Goal: Task Accomplishment & Management: Use online tool/utility

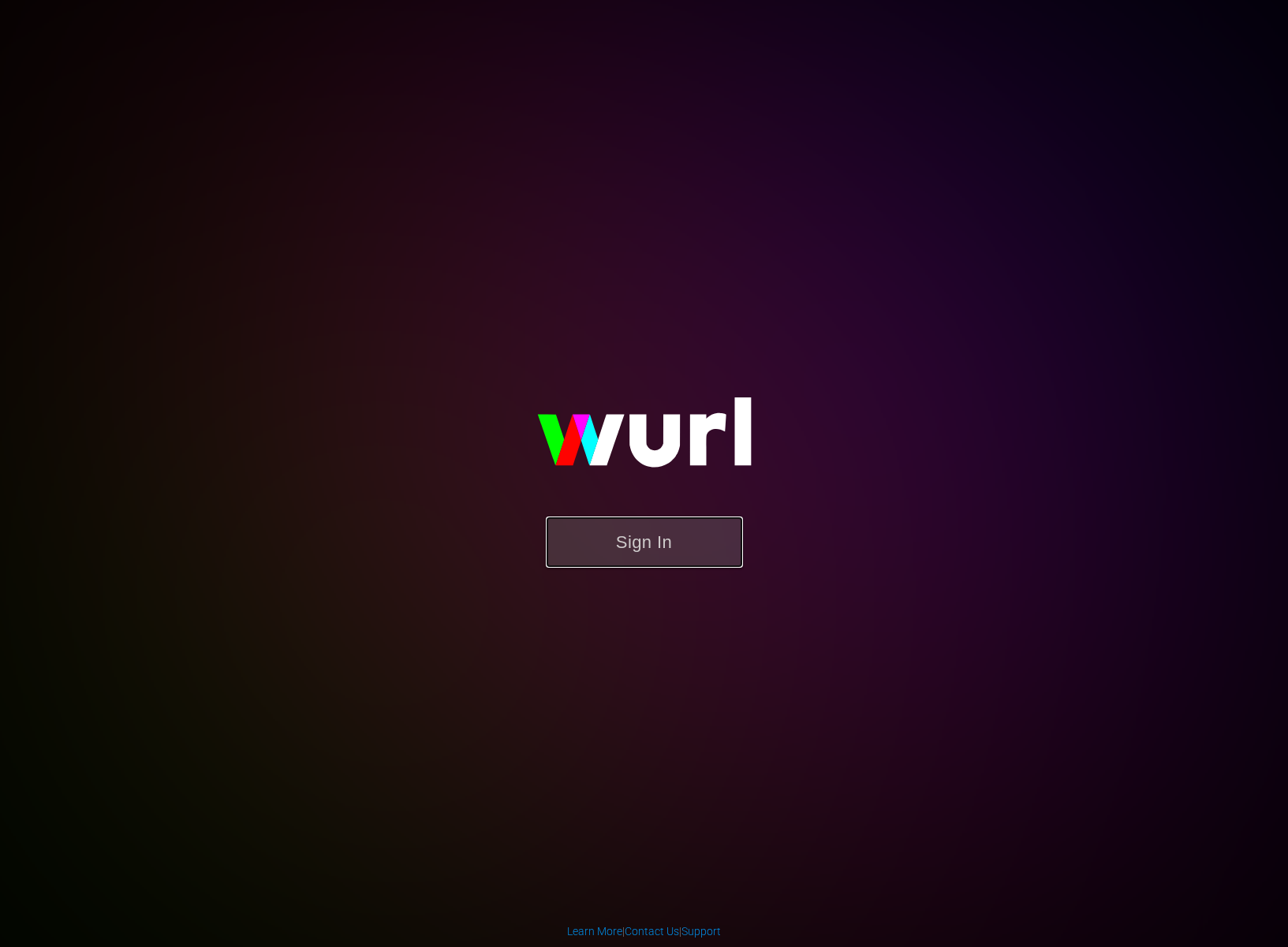
click at [608, 563] on button "Sign In" at bounding box center [644, 542] width 197 height 51
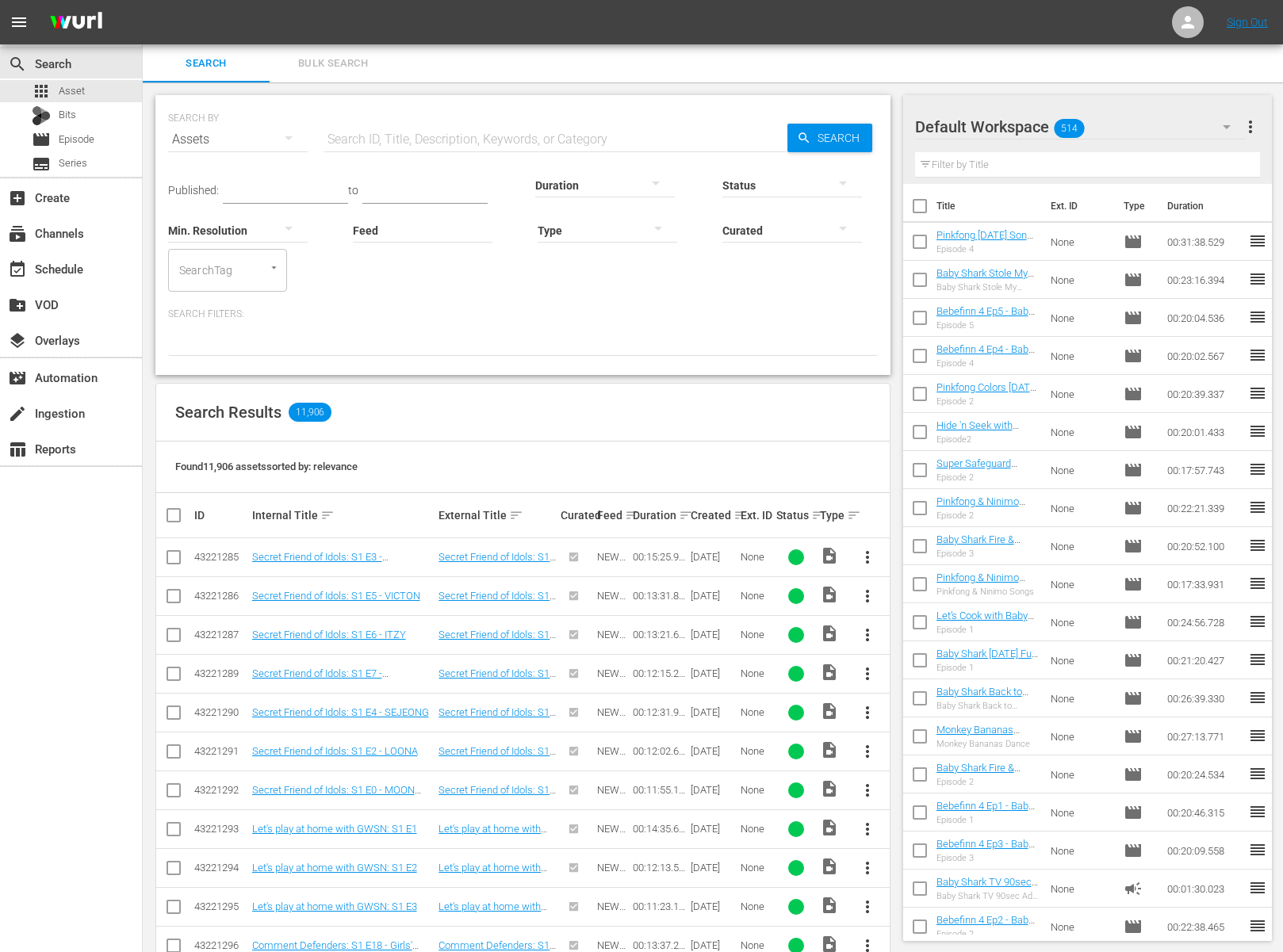
click at [486, 438] on div "Search Results 11,906" at bounding box center [522, 412] width 733 height 58
click at [83, 266] on div "event_available Schedule" at bounding box center [44, 266] width 89 height 14
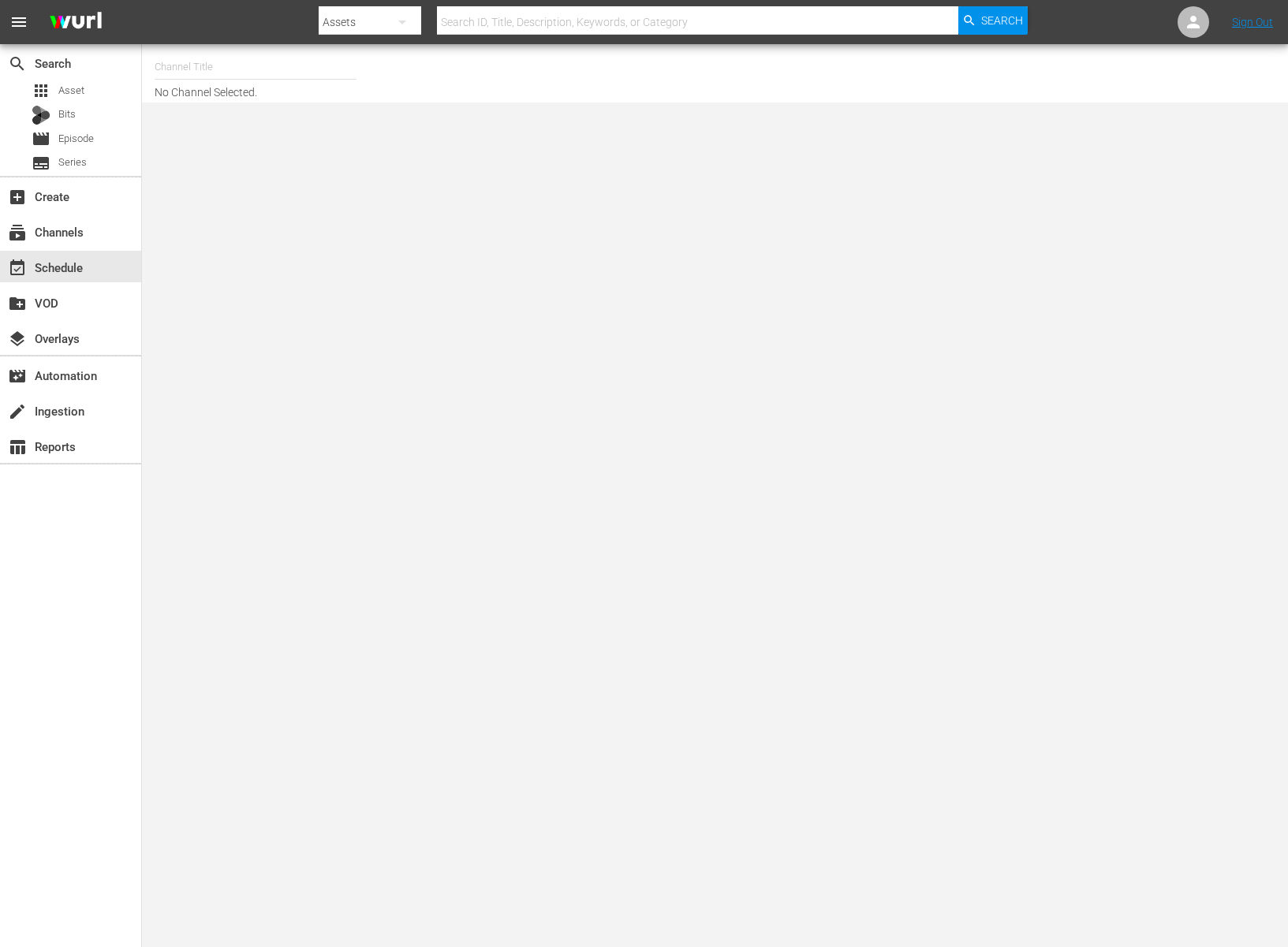
click at [260, 68] on input "text" at bounding box center [255, 67] width 202 height 38
type input "b"
type input "ㅠ"
click at [336, 123] on div "BABY SHARK TV (696 - newidco_babysharktv_1)" at bounding box center [371, 111] width 408 height 38
type input "BABY SHARK TV (696 - newidco_babysharktv_1)"
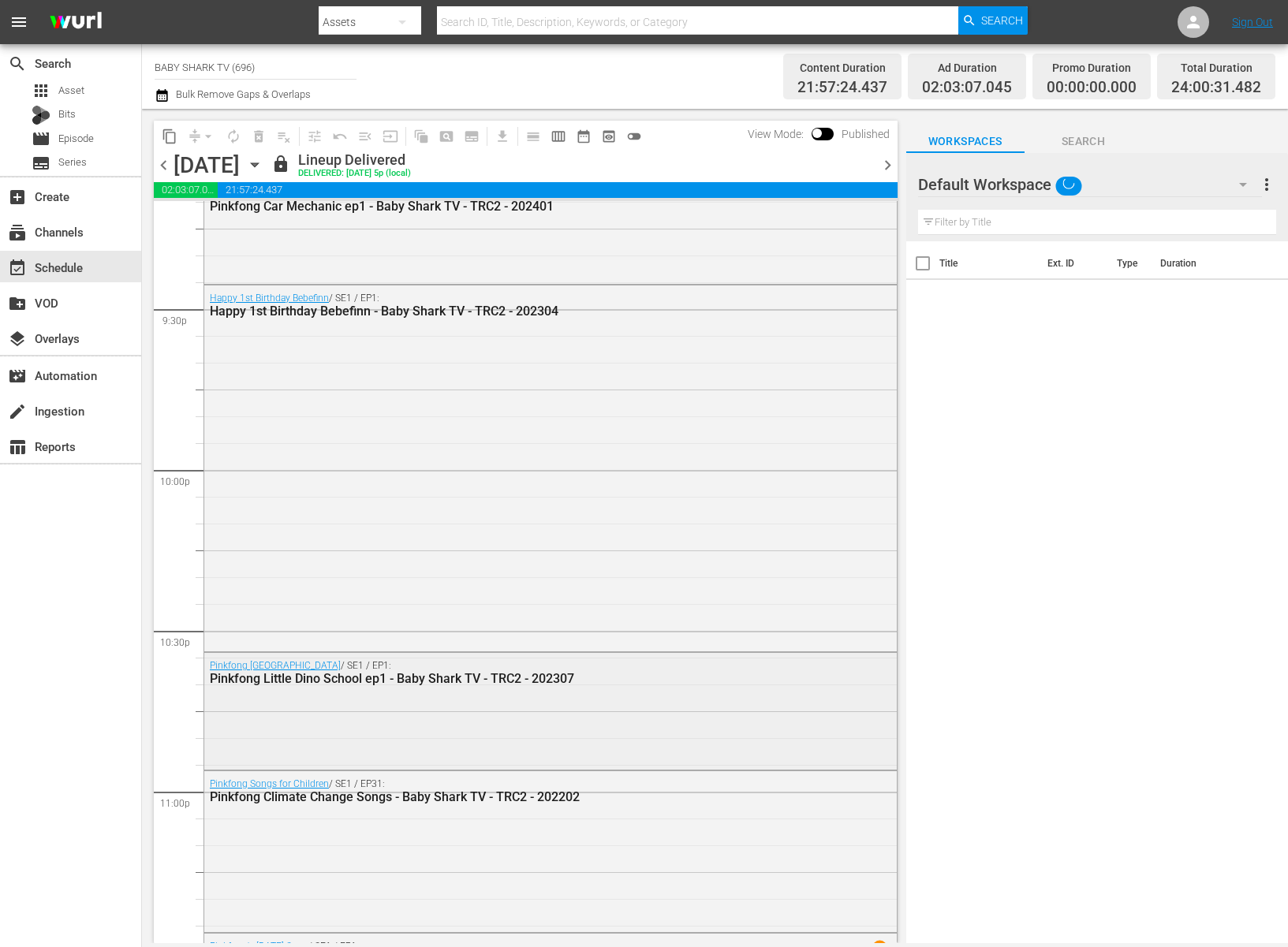
scroll to position [6983, 0]
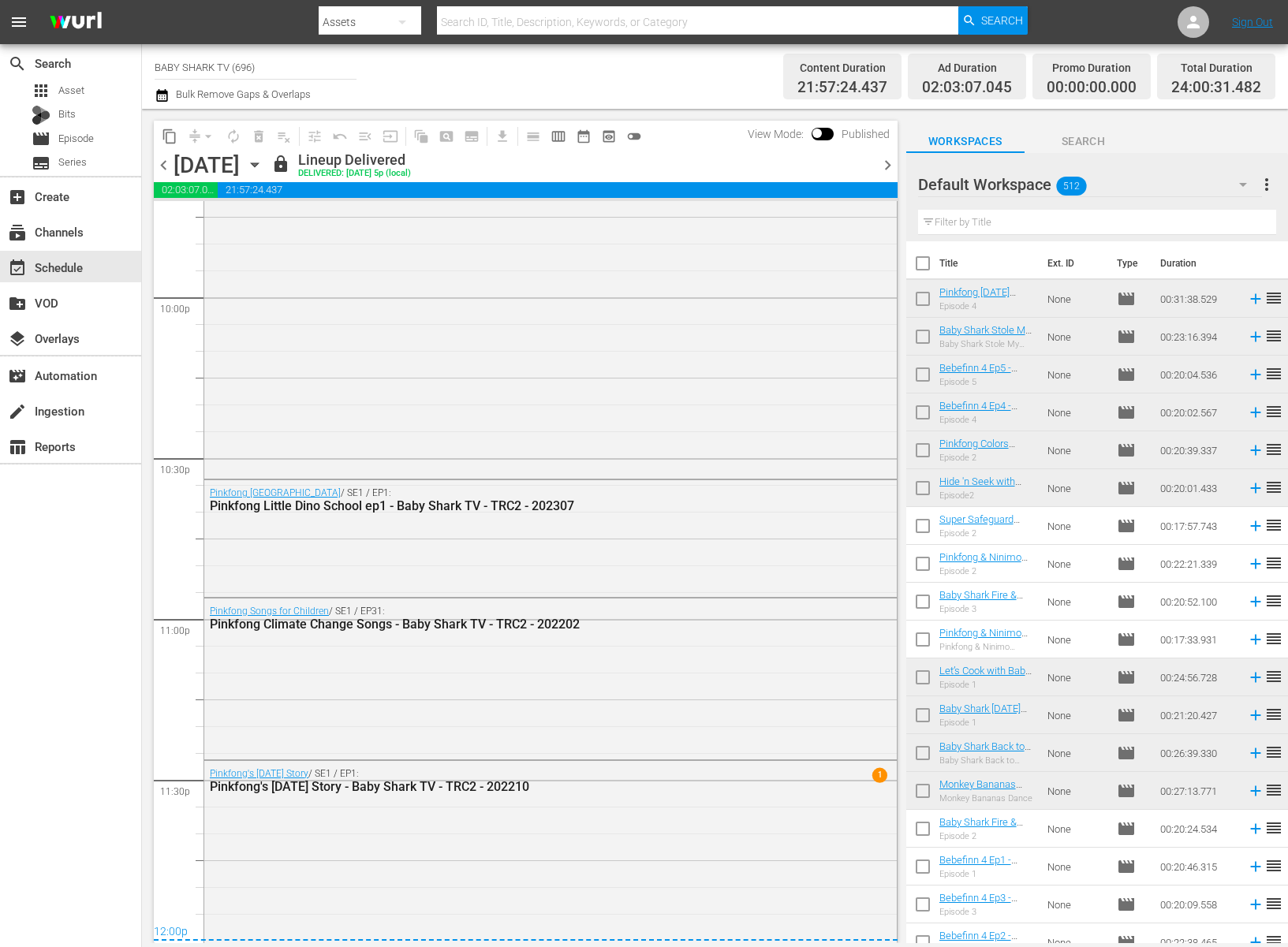
click at [264, 166] on icon "button" at bounding box center [255, 165] width 18 height 18
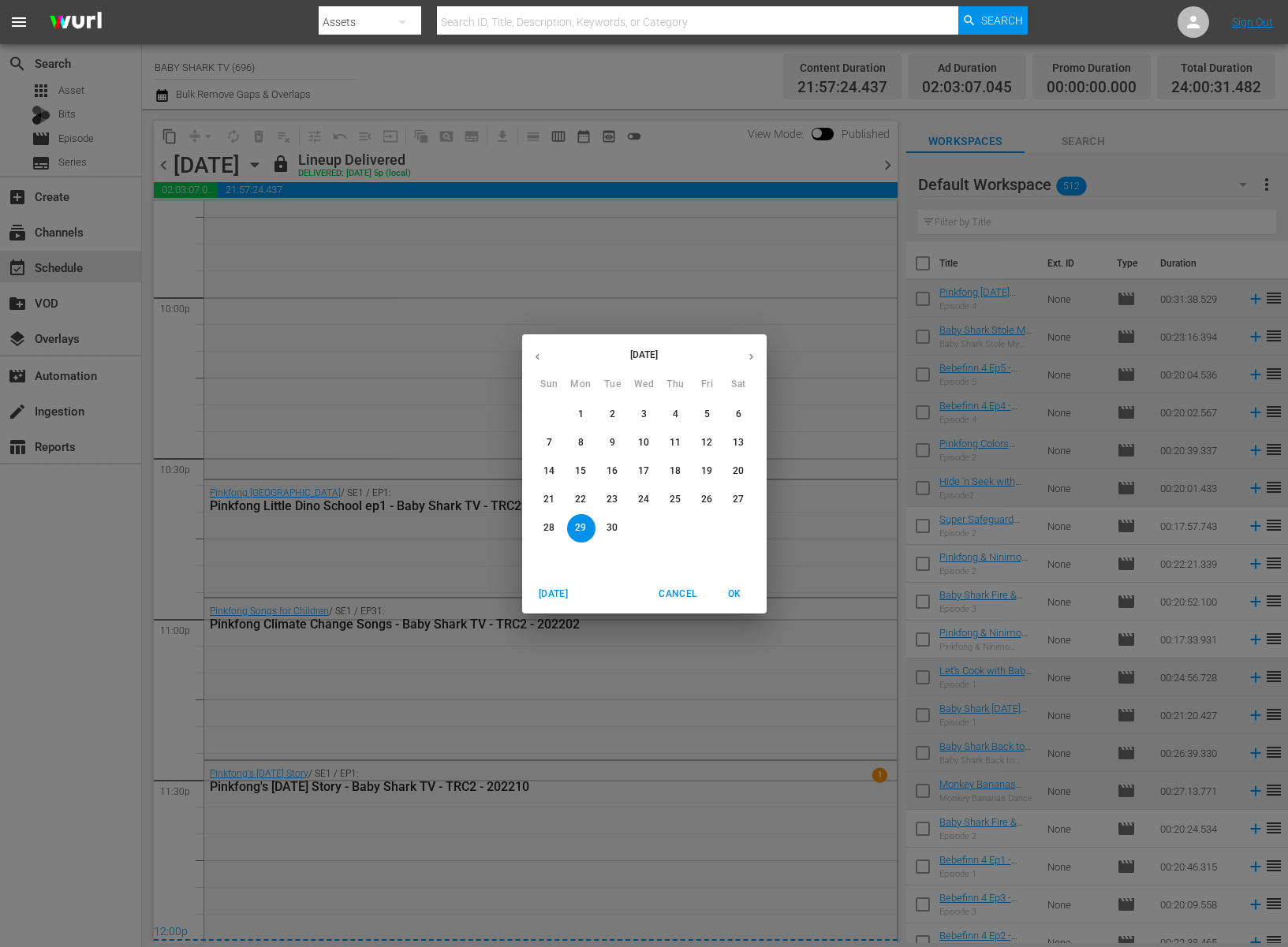
click at [617, 531] on span "30" at bounding box center [613, 527] width 28 height 13
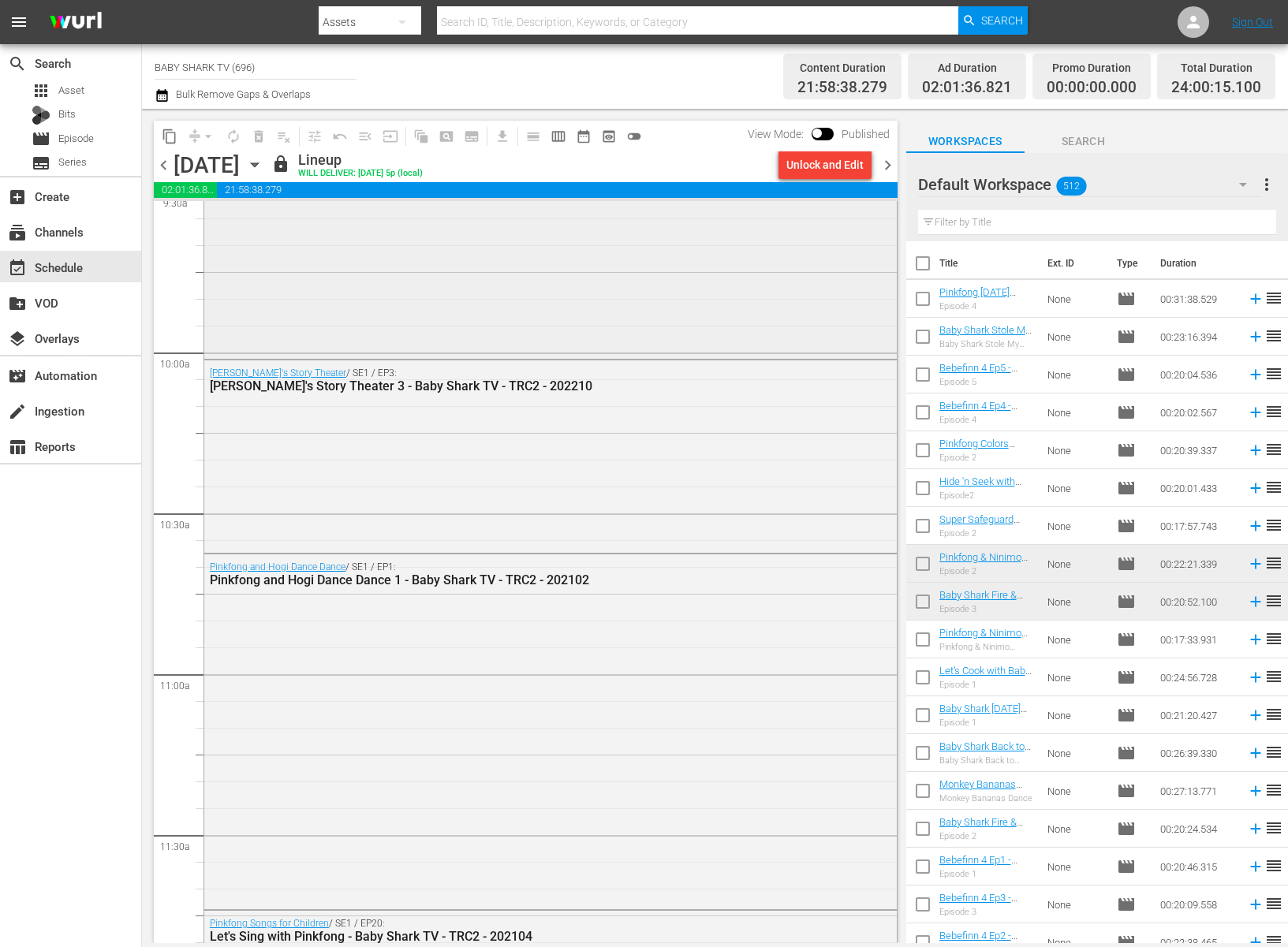
scroll to position [3083, 0]
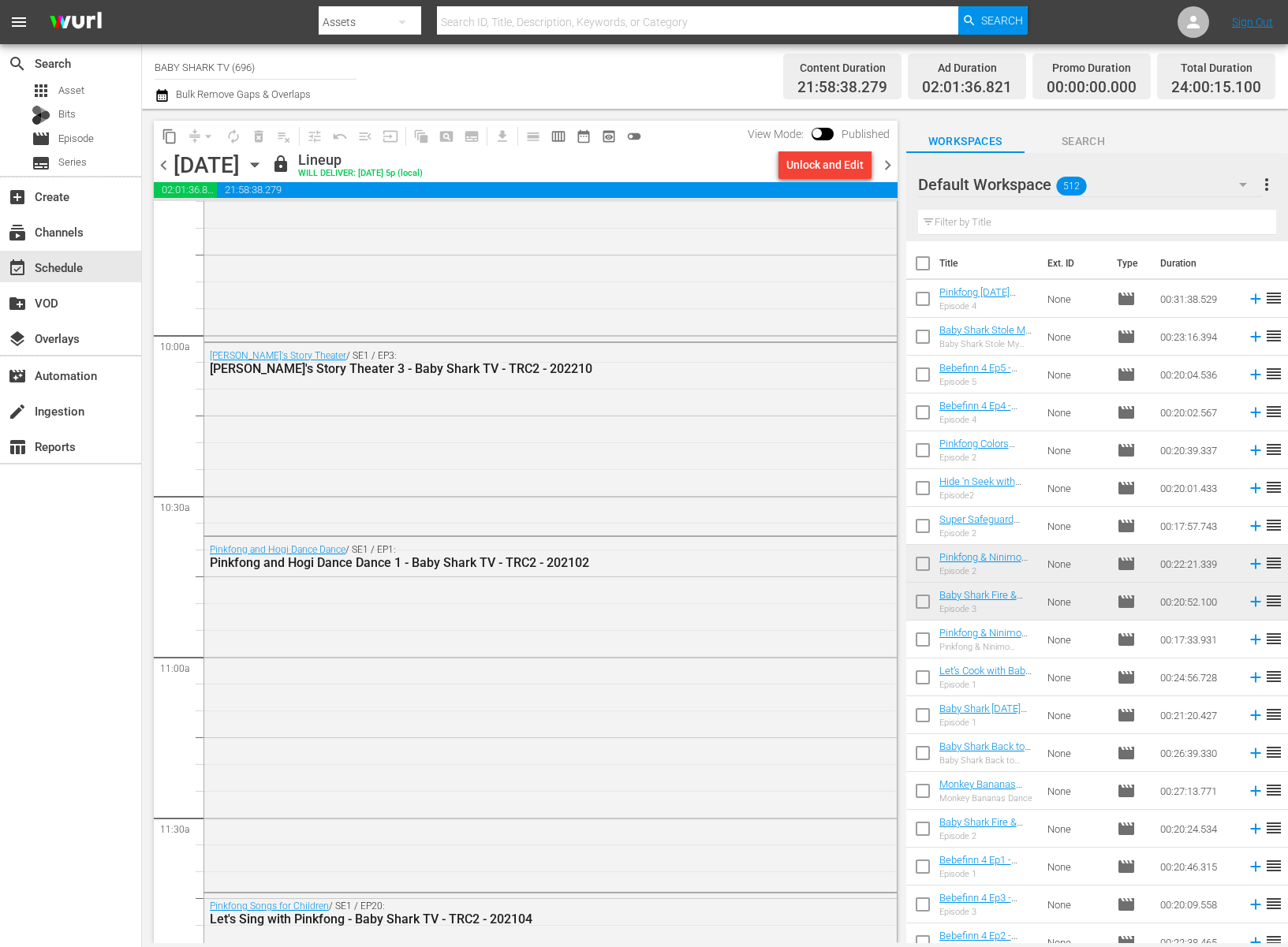
click at [264, 168] on icon "button" at bounding box center [255, 165] width 18 height 18
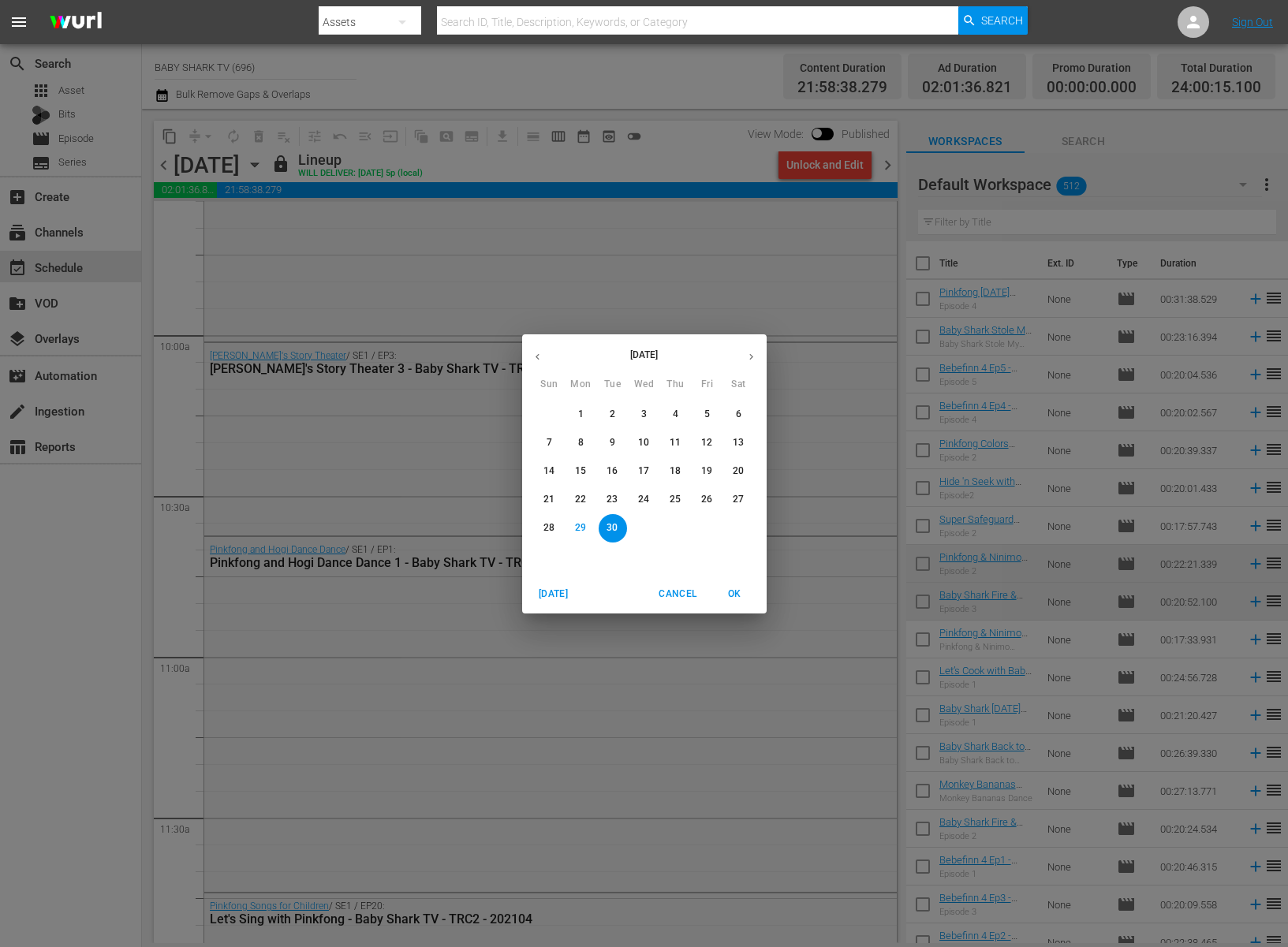
click at [751, 360] on icon "button" at bounding box center [750, 356] width 11 height 11
click at [644, 421] on p "1" at bounding box center [644, 414] width 5 height 13
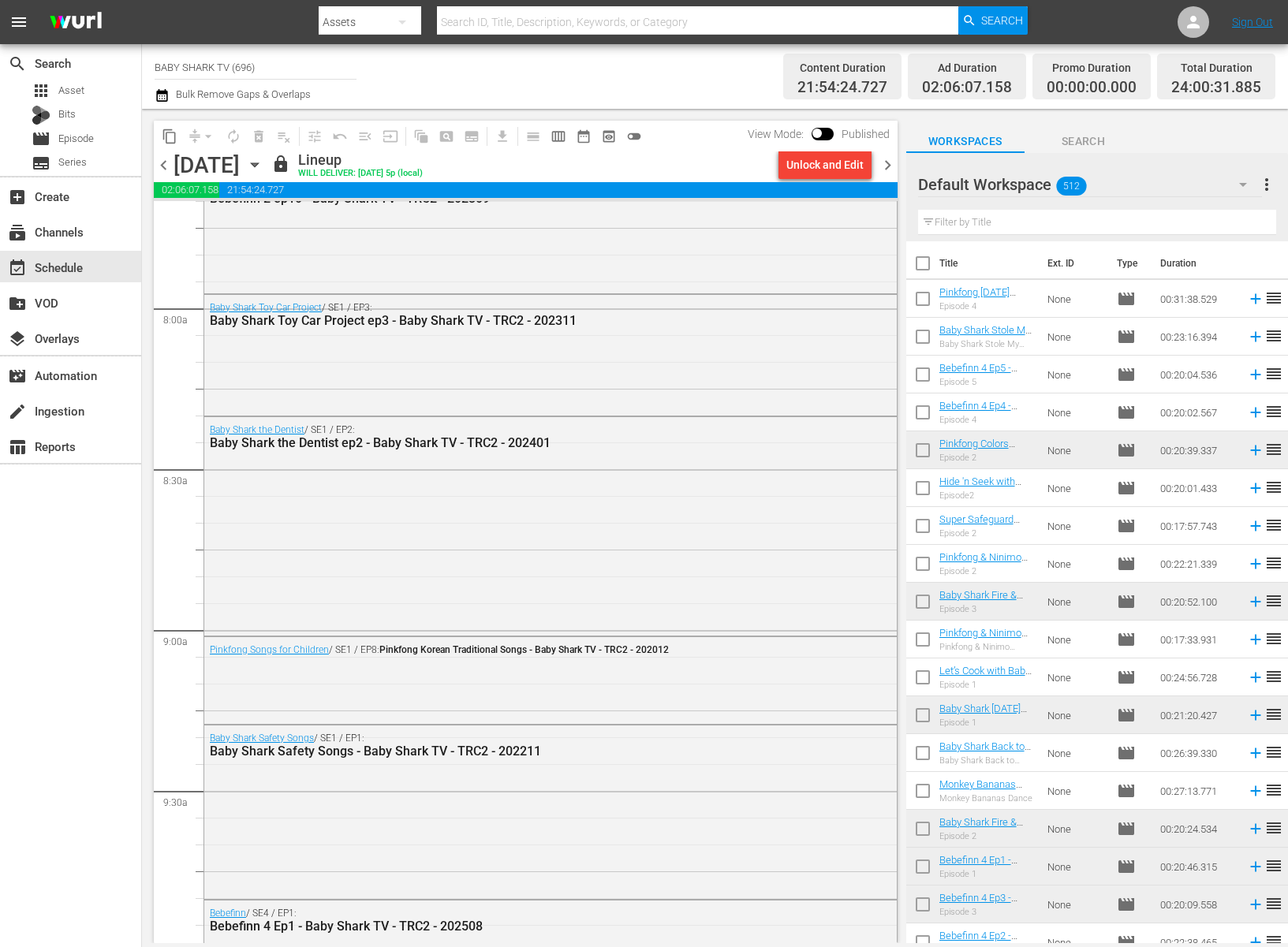
scroll to position [1430, 0]
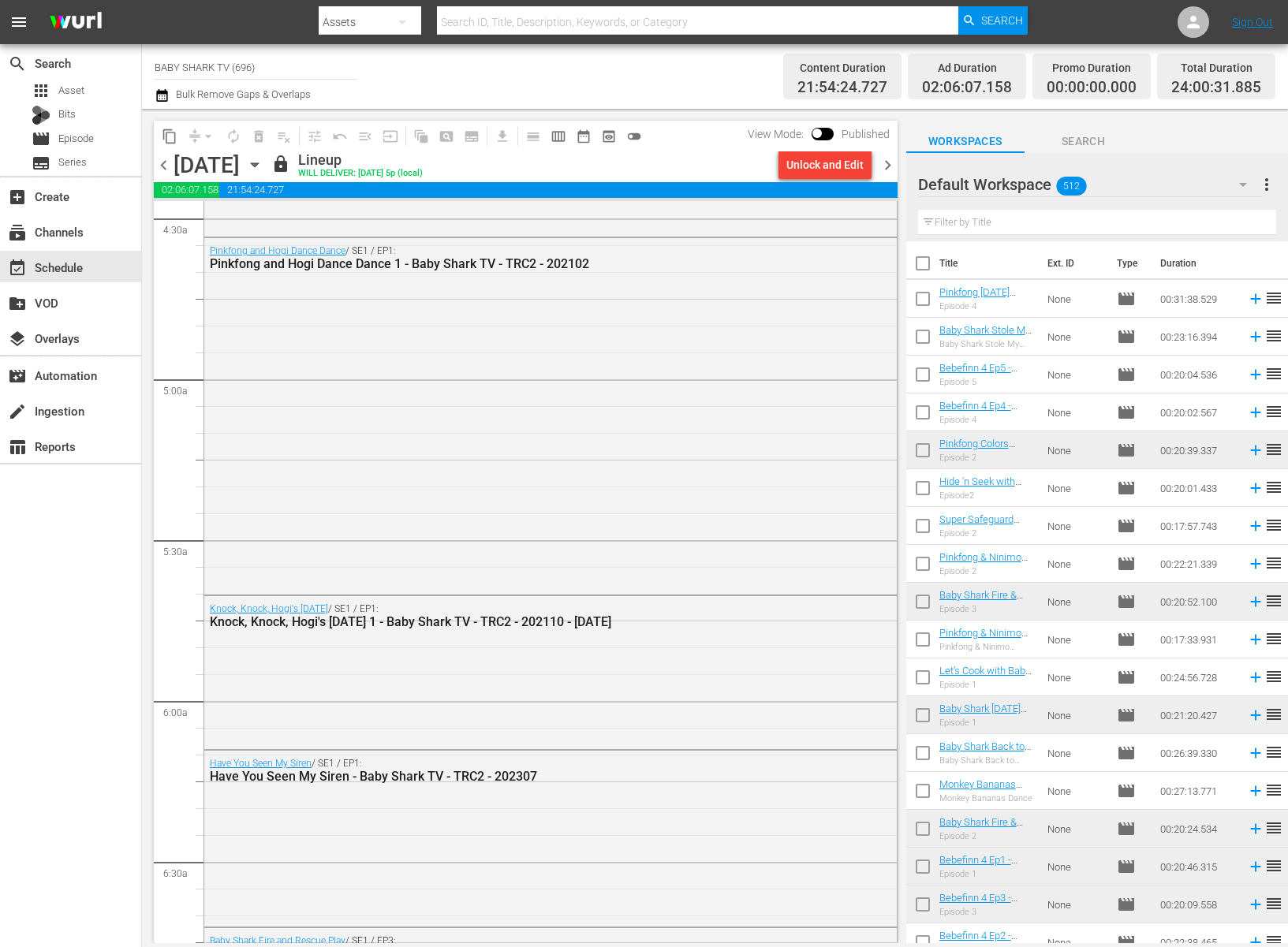
click at [696, 159] on div "lock Lineup WILL DELIVER: [DATE] 5p (local)" at bounding box center [522, 165] width 501 height 26
click at [264, 167] on icon "button" at bounding box center [255, 165] width 18 height 18
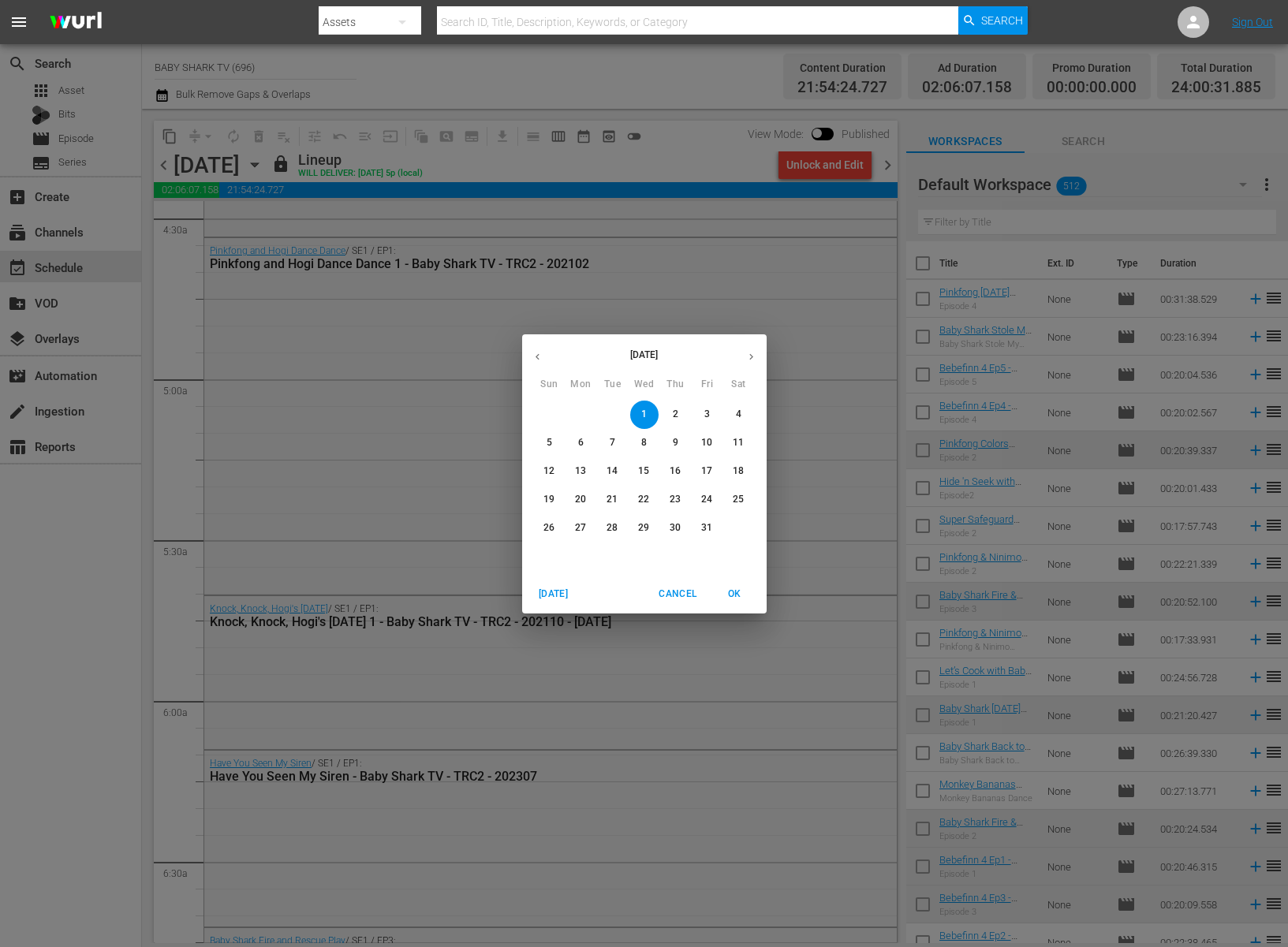
click at [673, 417] on p "2" at bounding box center [675, 414] width 5 height 13
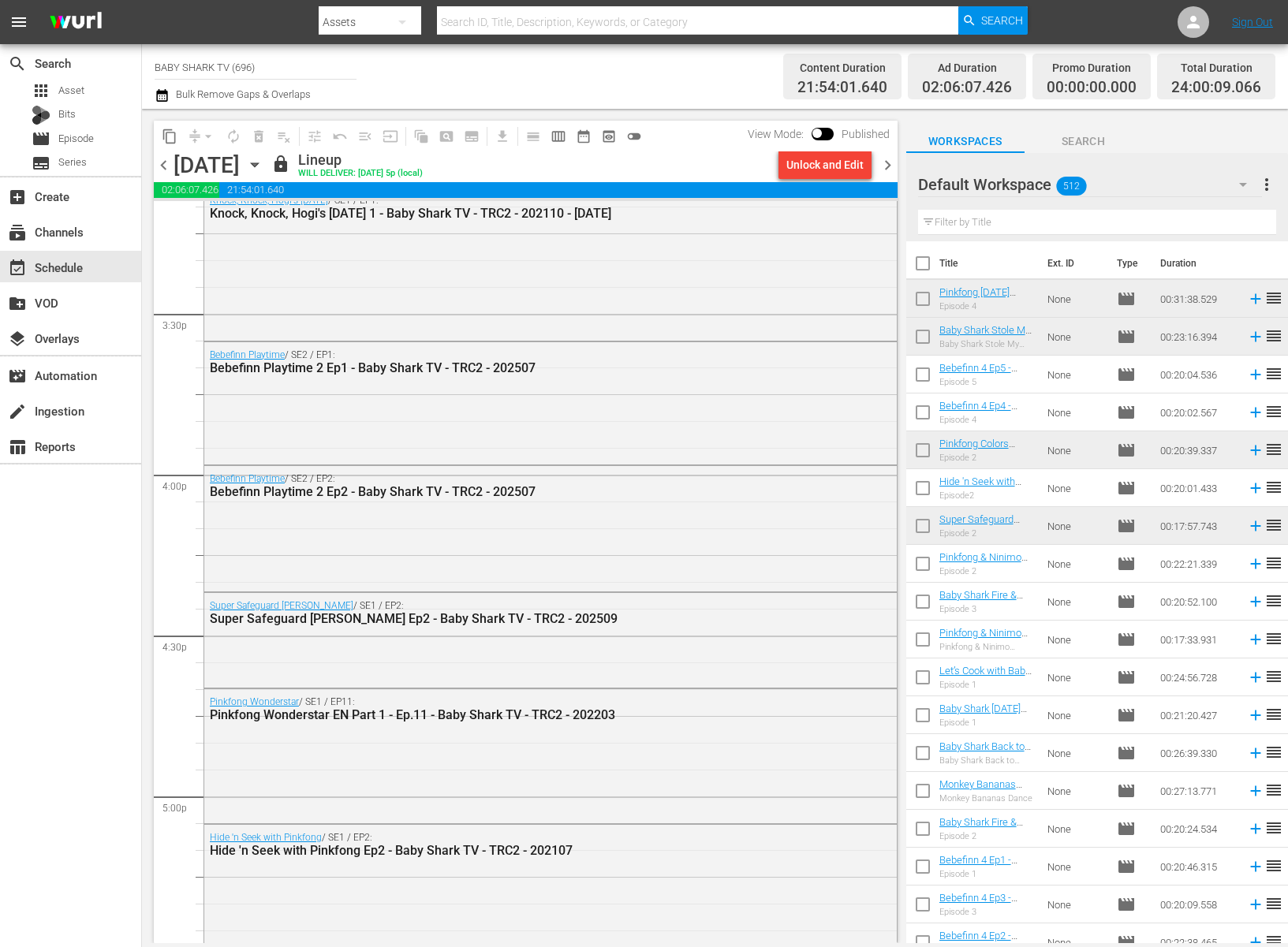
scroll to position [5055, 0]
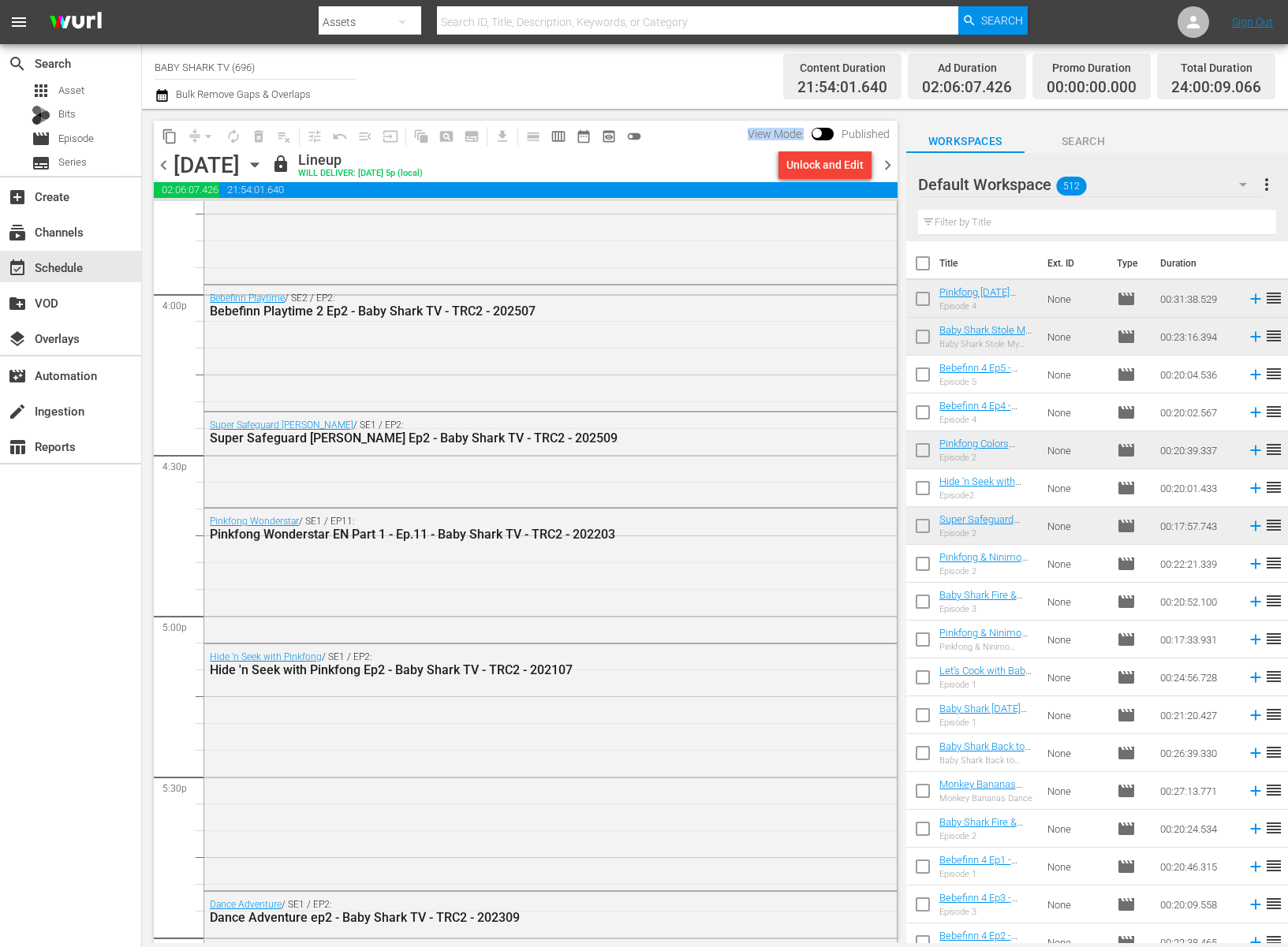
click at [707, 143] on div "content_copy compress arrow_drop_down autorenew_outlined delete_forever_outline…" at bounding box center [525, 136] width 743 height 31
click at [264, 167] on icon "button" at bounding box center [255, 165] width 18 height 18
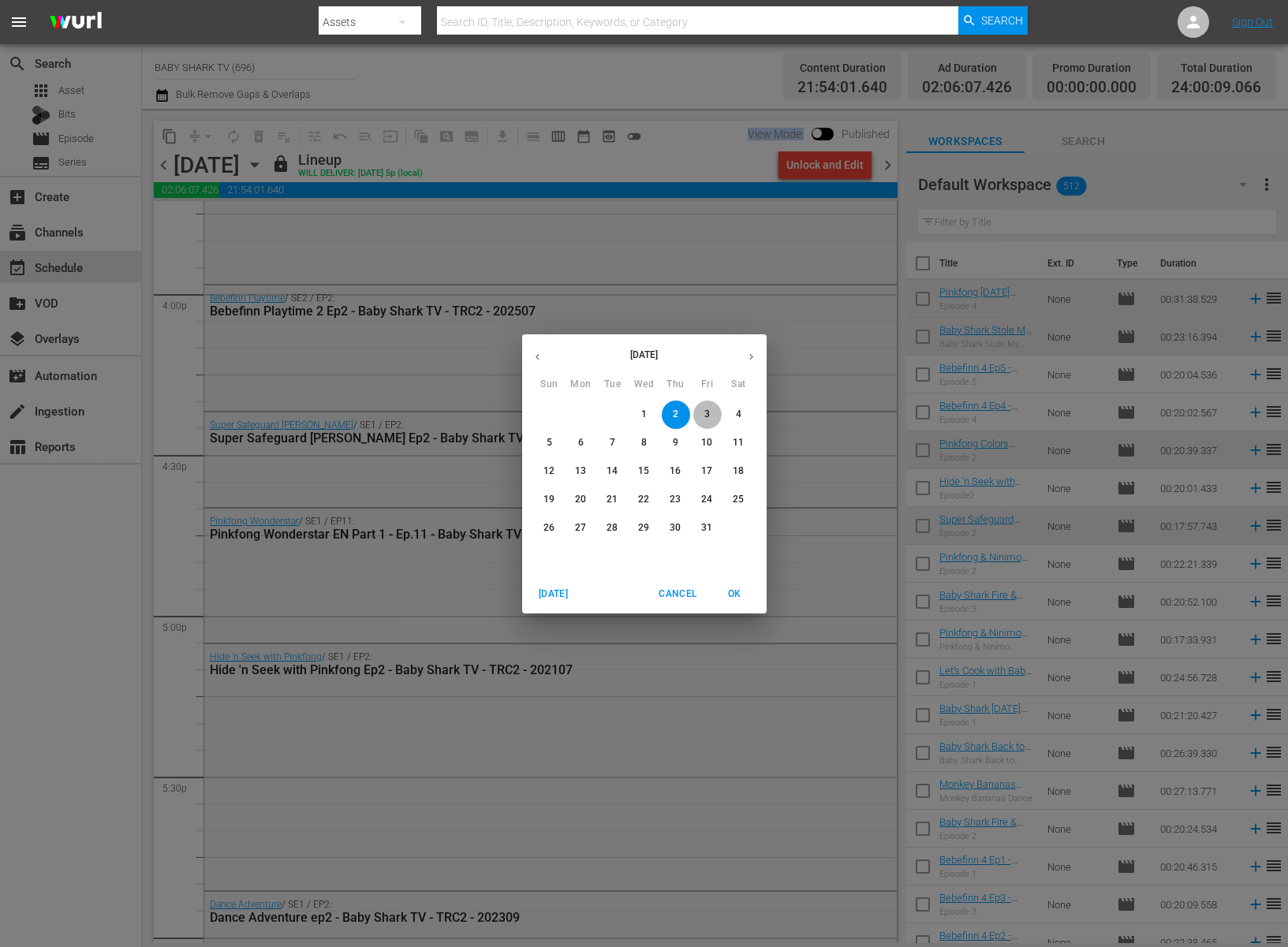
click at [703, 414] on span "3" at bounding box center [707, 414] width 28 height 13
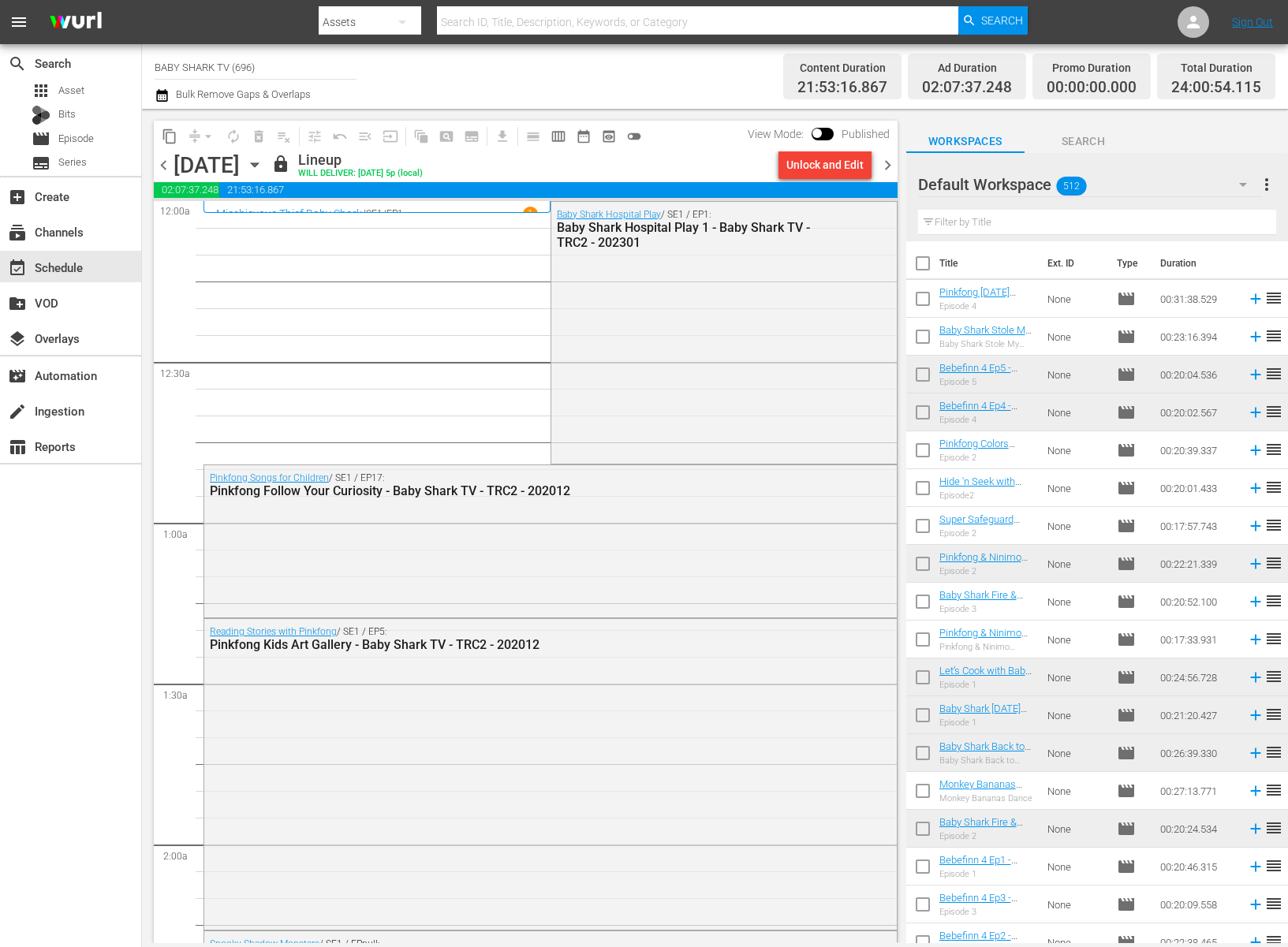
click at [644, 148] on span "toggle_off" at bounding box center [634, 136] width 26 height 26
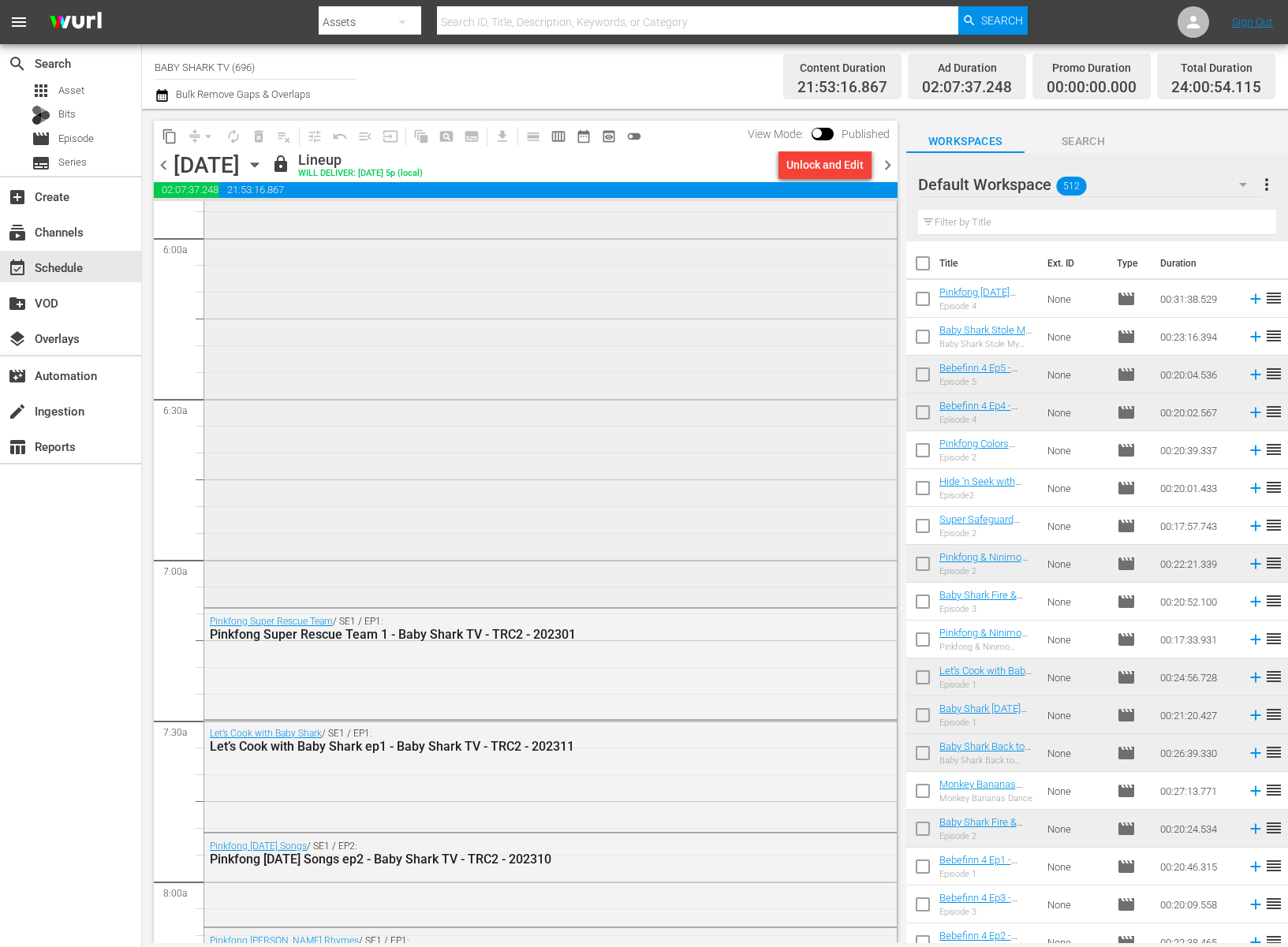
scroll to position [2120, 0]
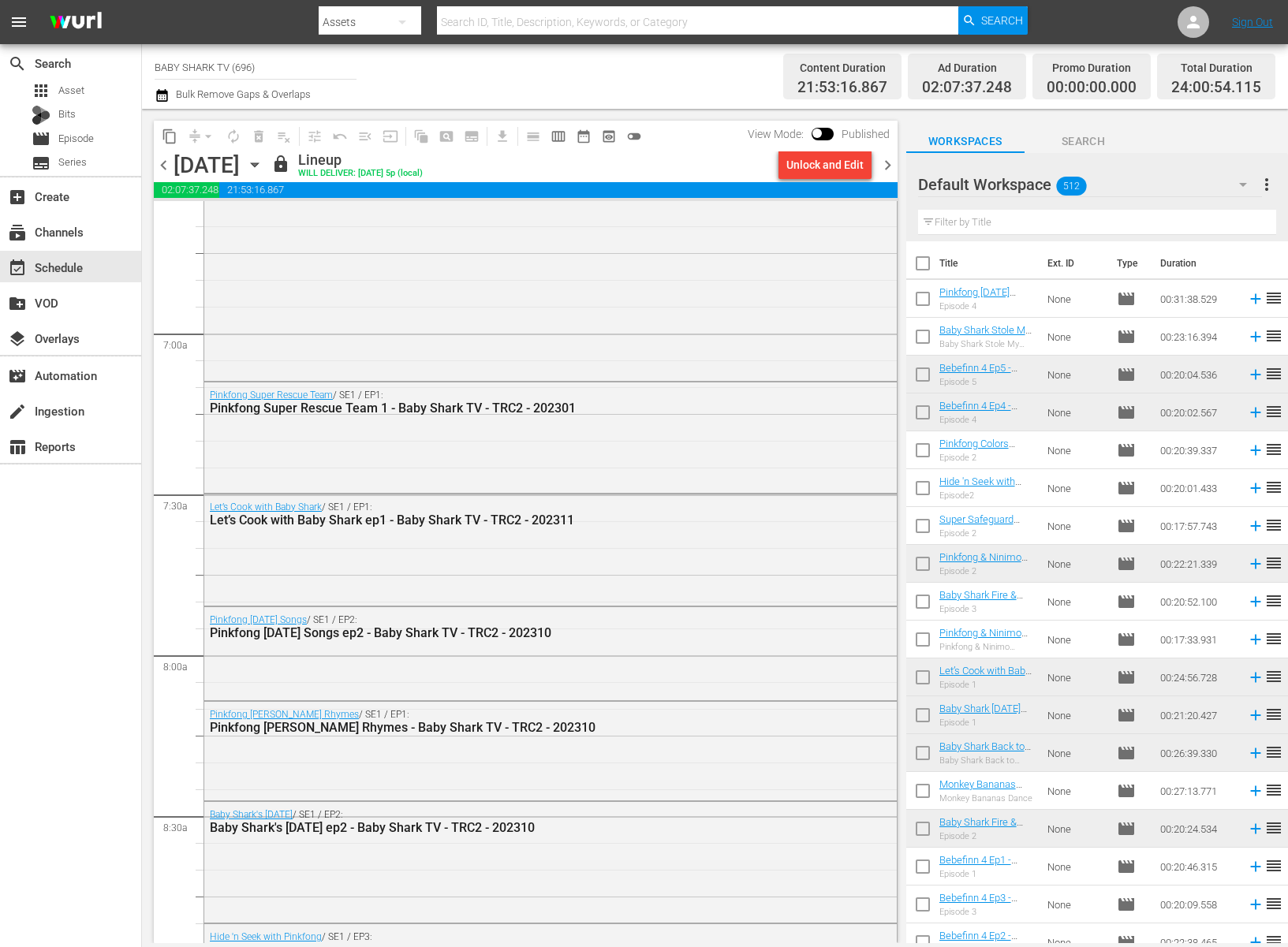
click at [264, 163] on icon "button" at bounding box center [255, 165] width 18 height 18
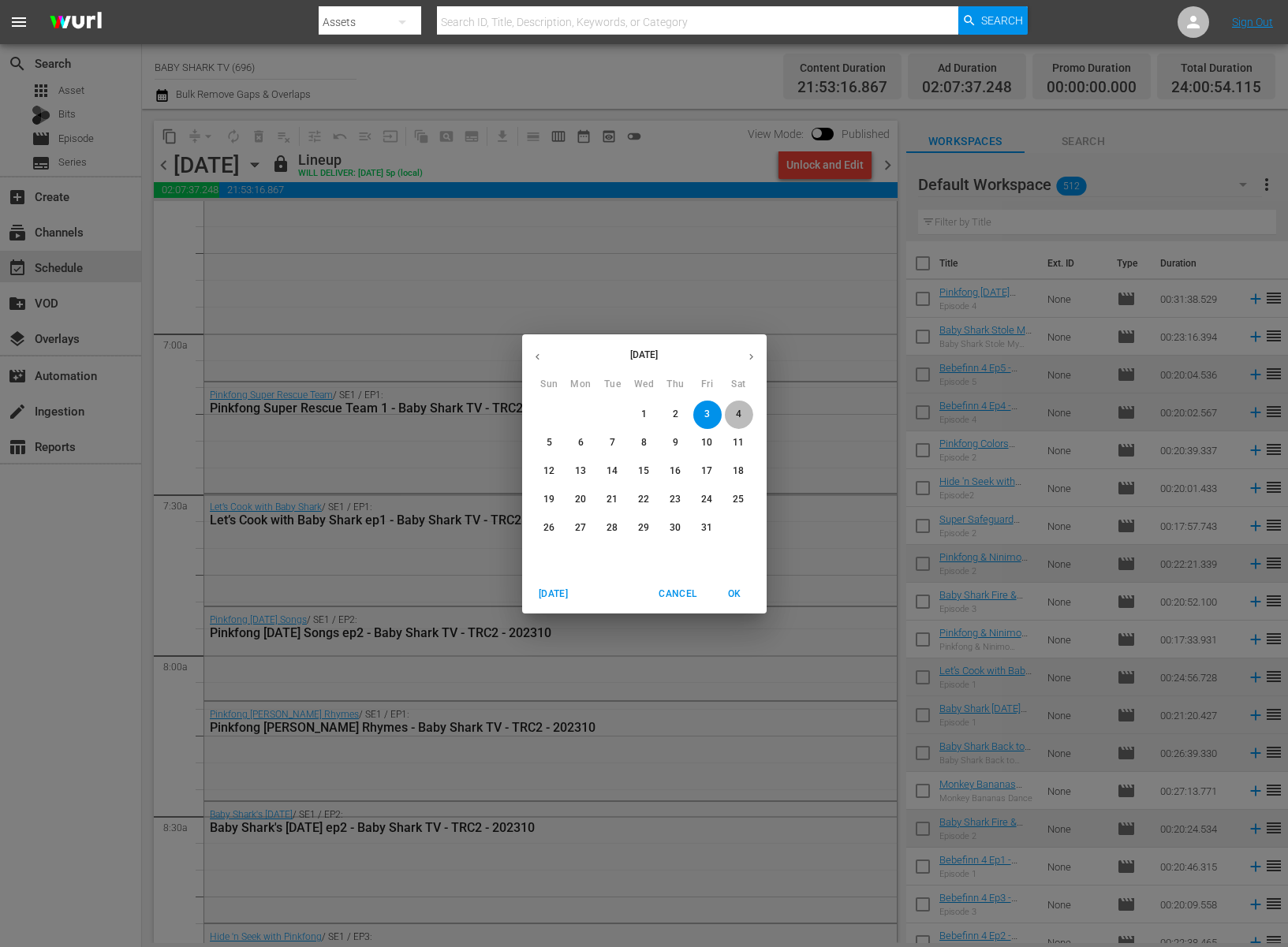
click at [739, 414] on p "4" at bounding box center [738, 414] width 5 height 13
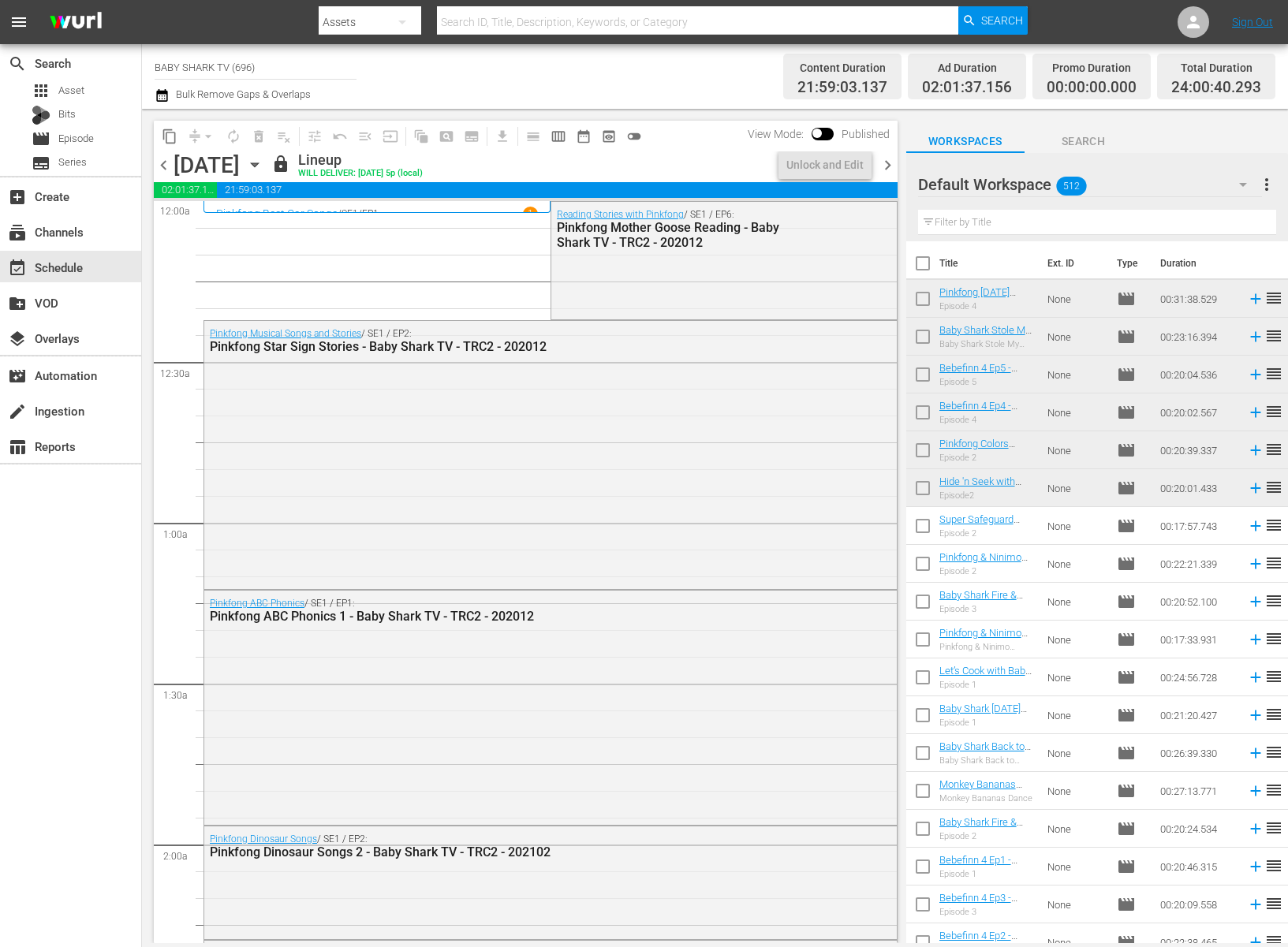
click at [655, 138] on div "content_copy compress arrow_drop_down autorenew_outlined delete_forever_outline…" at bounding box center [525, 136] width 743 height 31
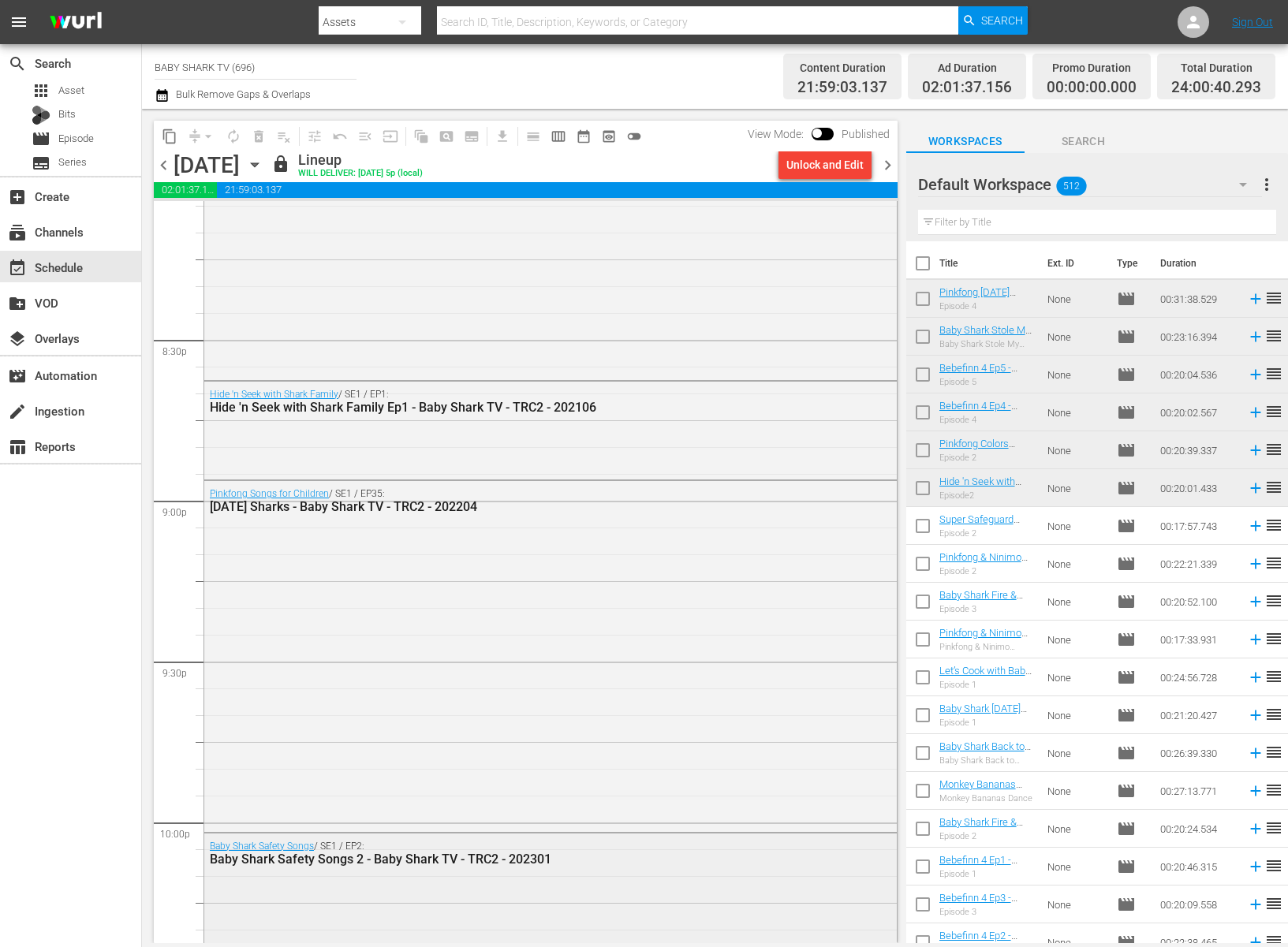
scroll to position [6983, 0]
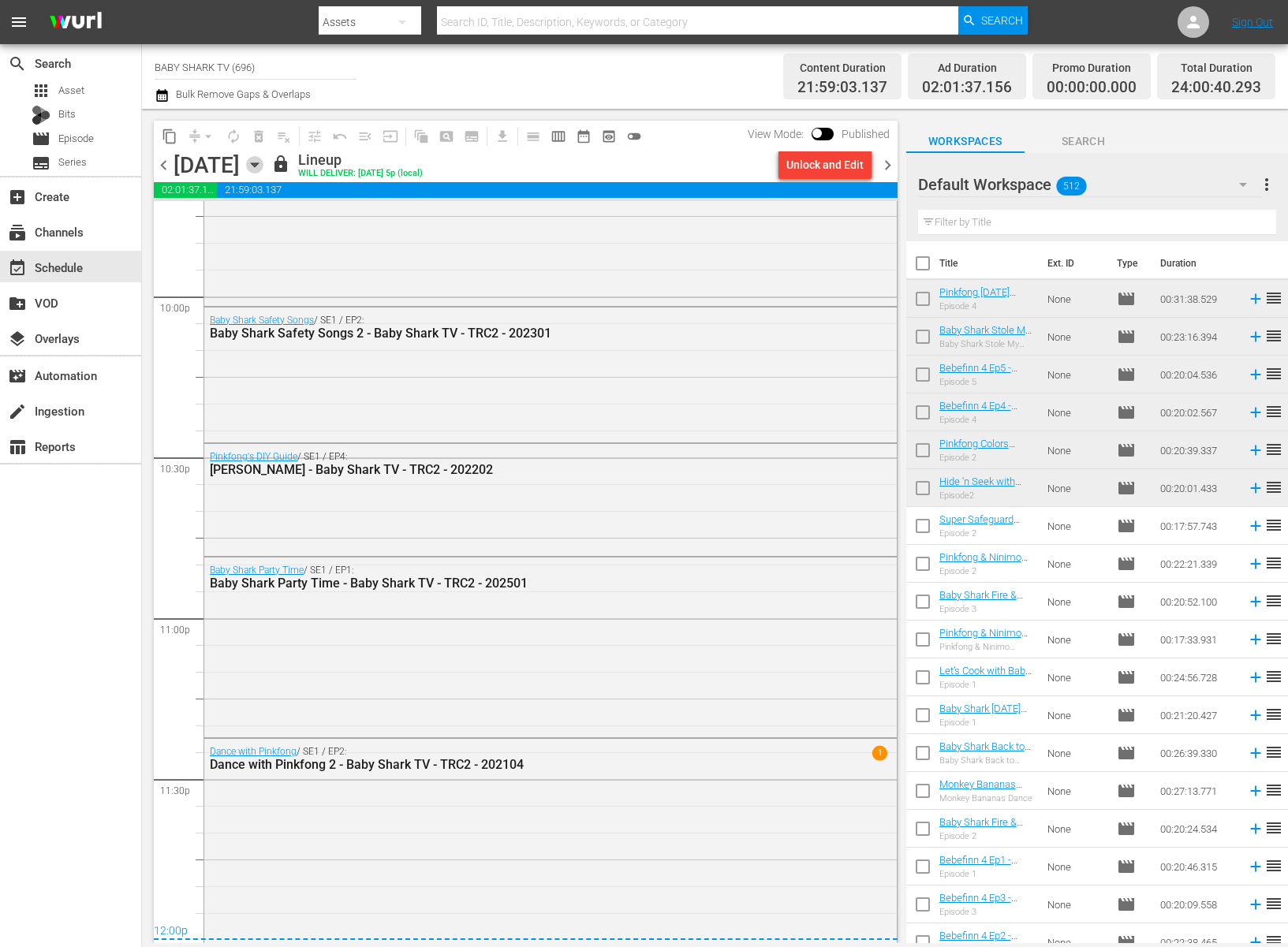
click at [264, 160] on icon "button" at bounding box center [255, 165] width 18 height 18
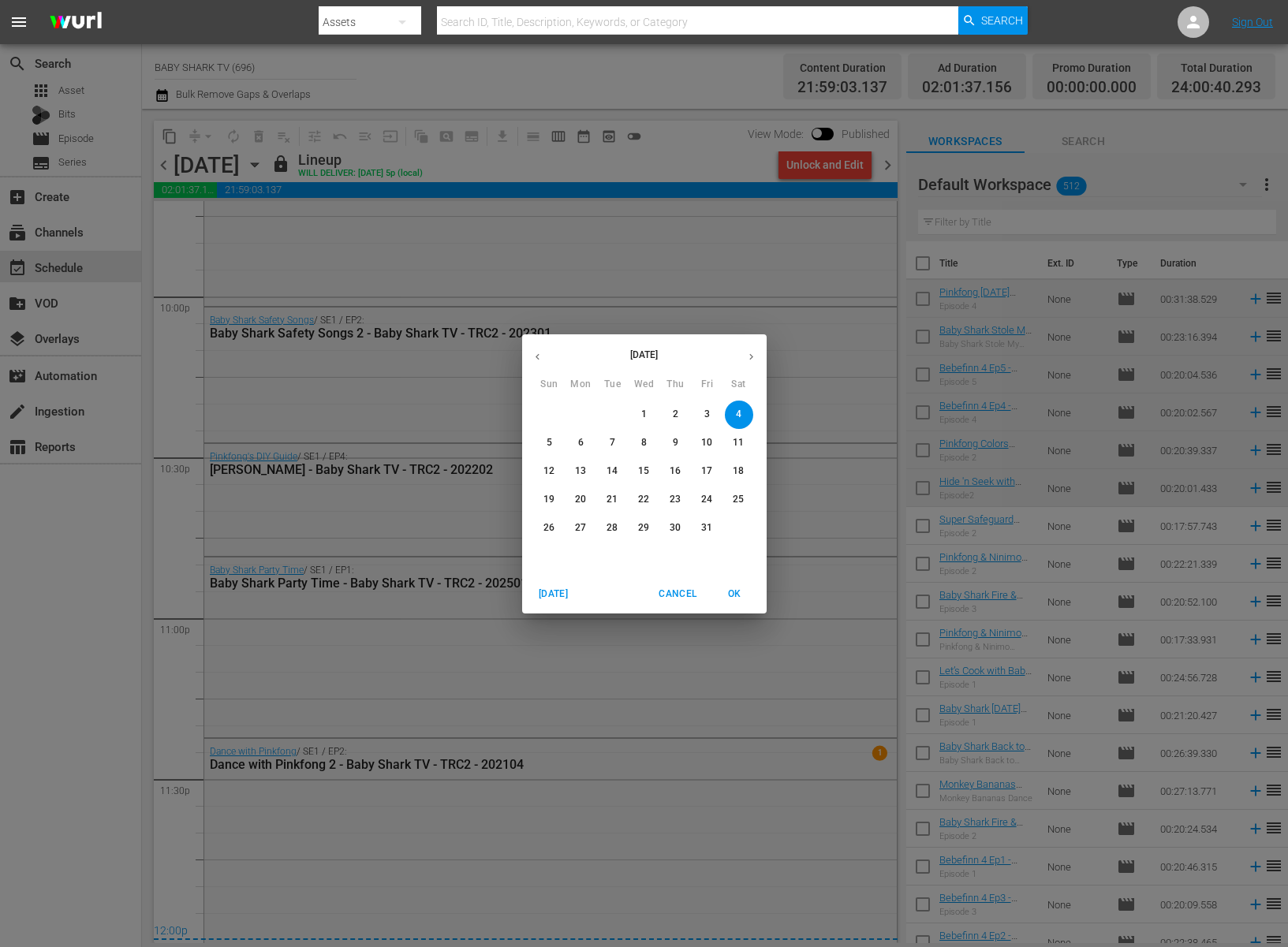
click at [544, 440] on span "5" at bounding box center [549, 443] width 28 height 13
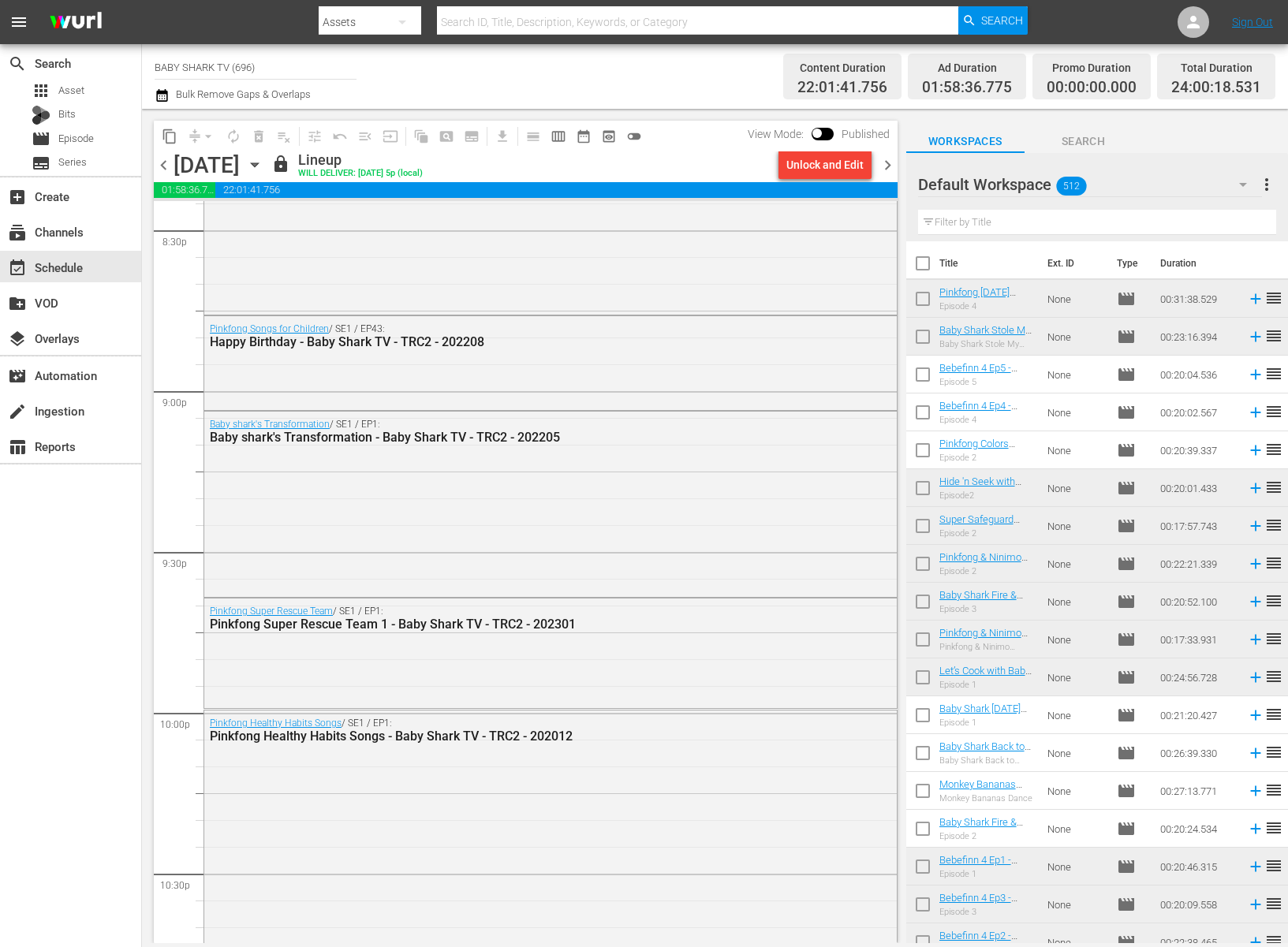
scroll to position [6571, 0]
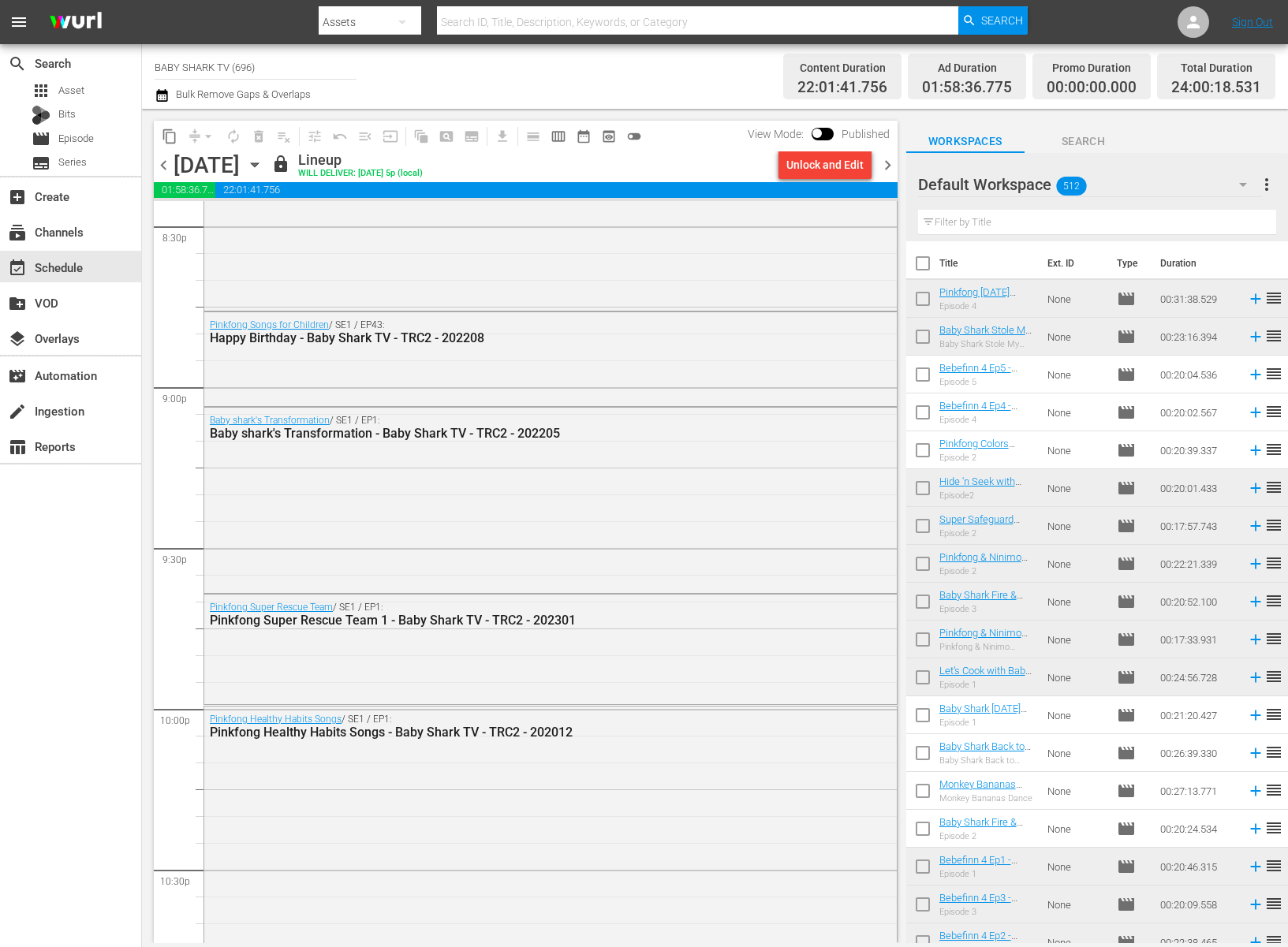
click at [671, 137] on div "content_copy compress arrow_drop_down autorenew_outlined delete_forever_outline…" at bounding box center [525, 136] width 743 height 31
click at [264, 168] on icon "button" at bounding box center [255, 165] width 18 height 18
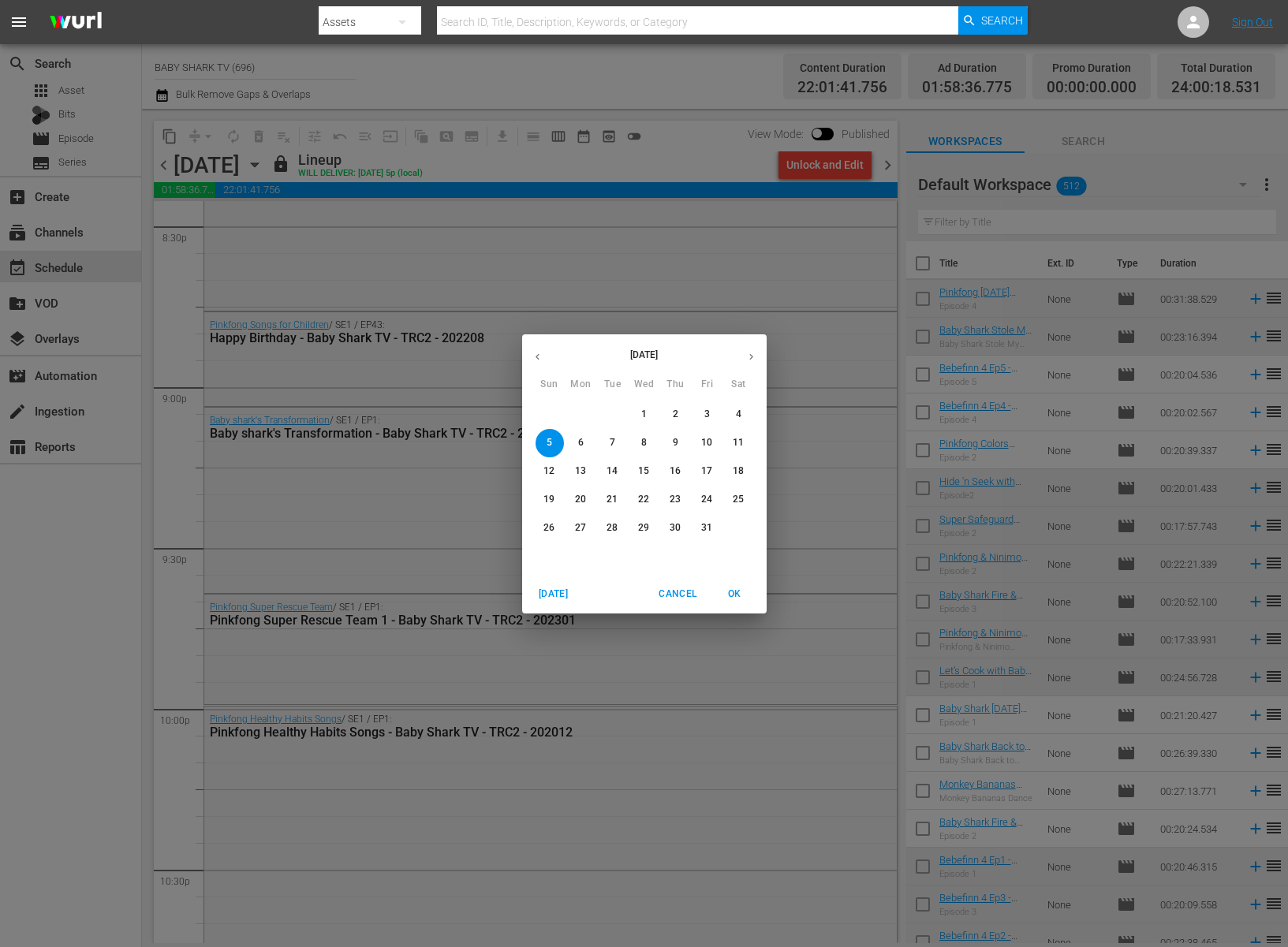
click at [579, 444] on p "6" at bounding box center [581, 443] width 5 height 13
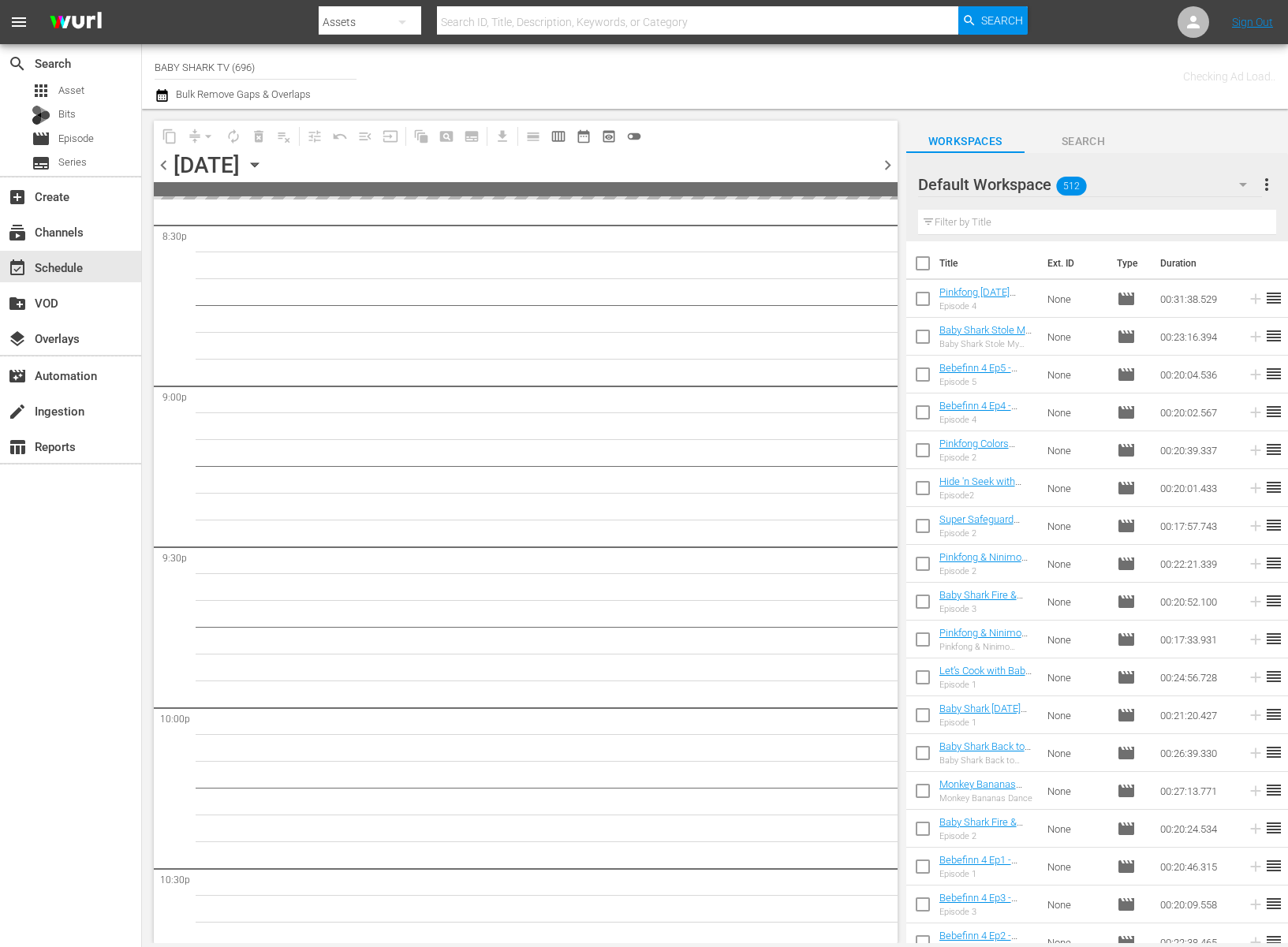
scroll to position [6979, 0]
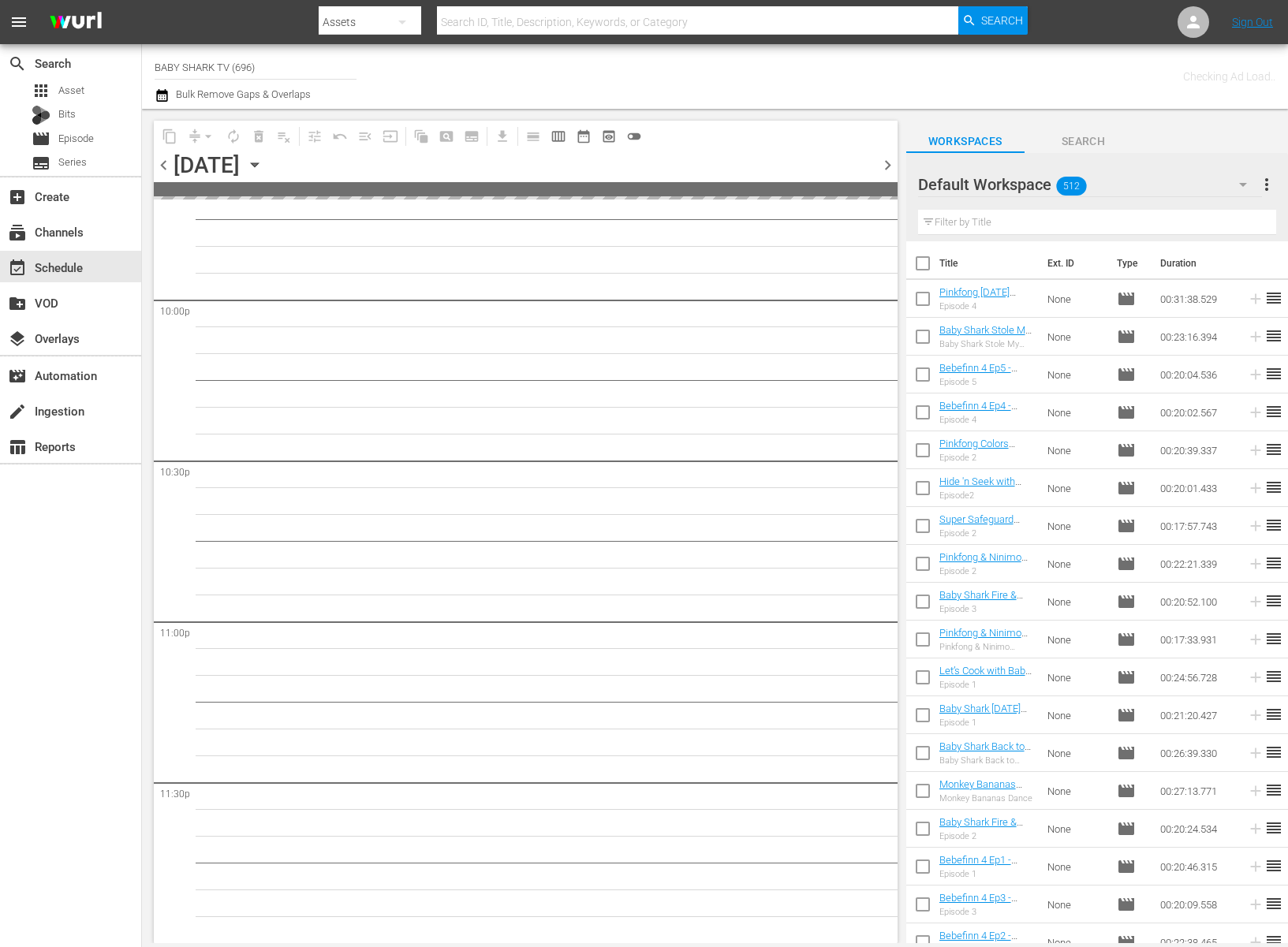
click at [488, 162] on div "chevron_left [DATE] [DATE] chevron_right" at bounding box center [525, 167] width 743 height 31
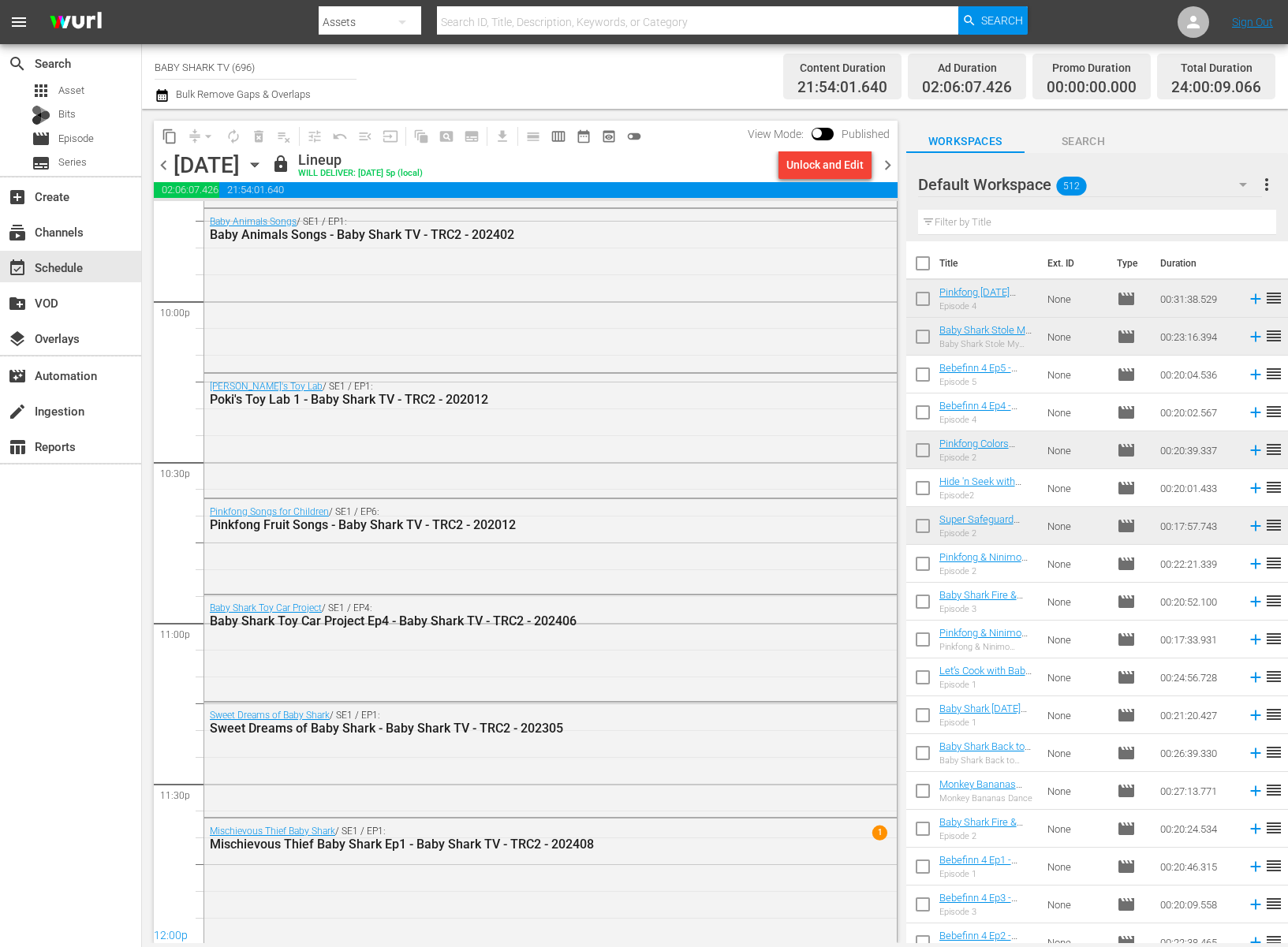
click at [264, 166] on icon "button" at bounding box center [255, 165] width 18 height 18
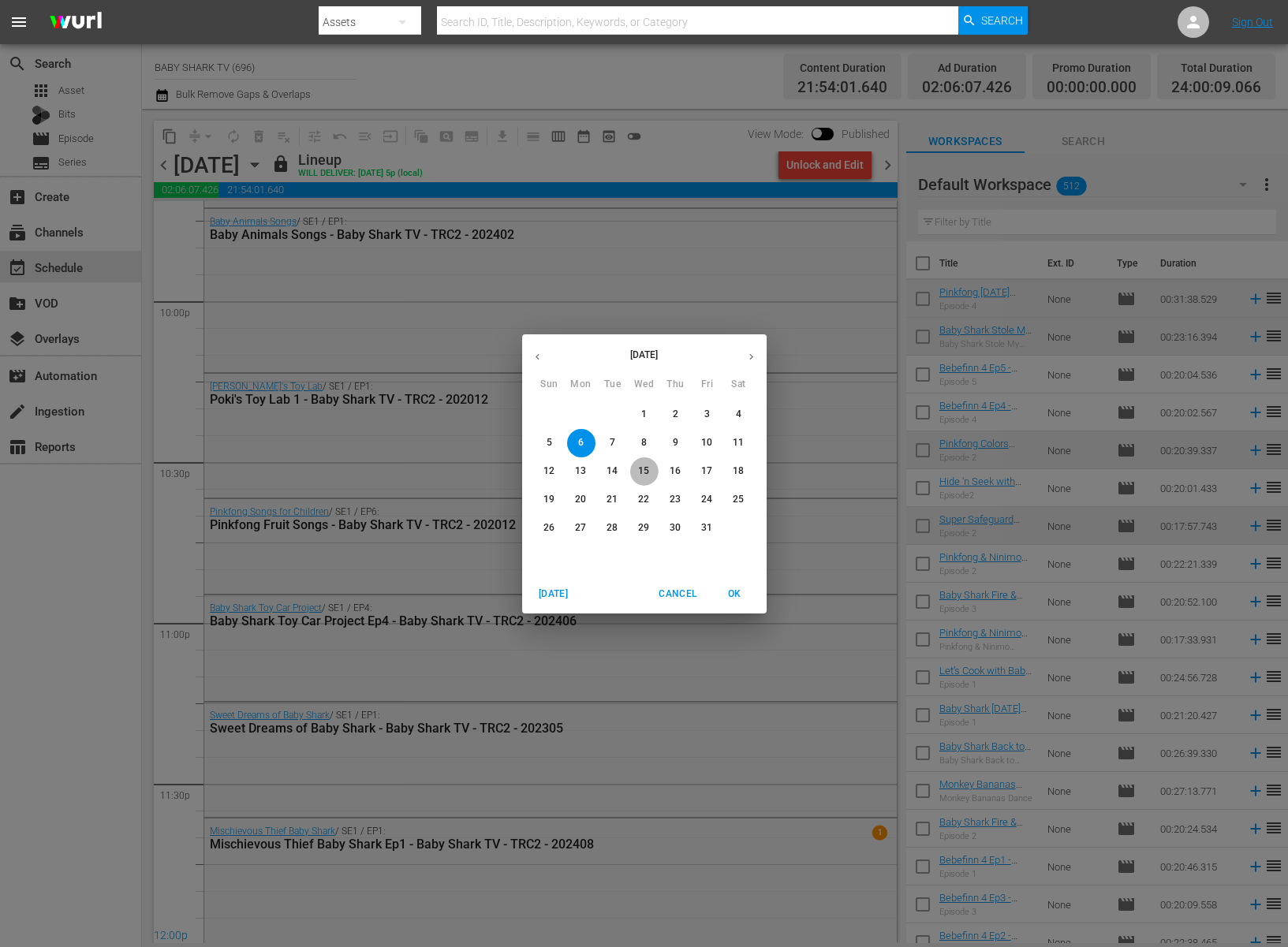
click at [633, 476] on span "15" at bounding box center [644, 471] width 28 height 13
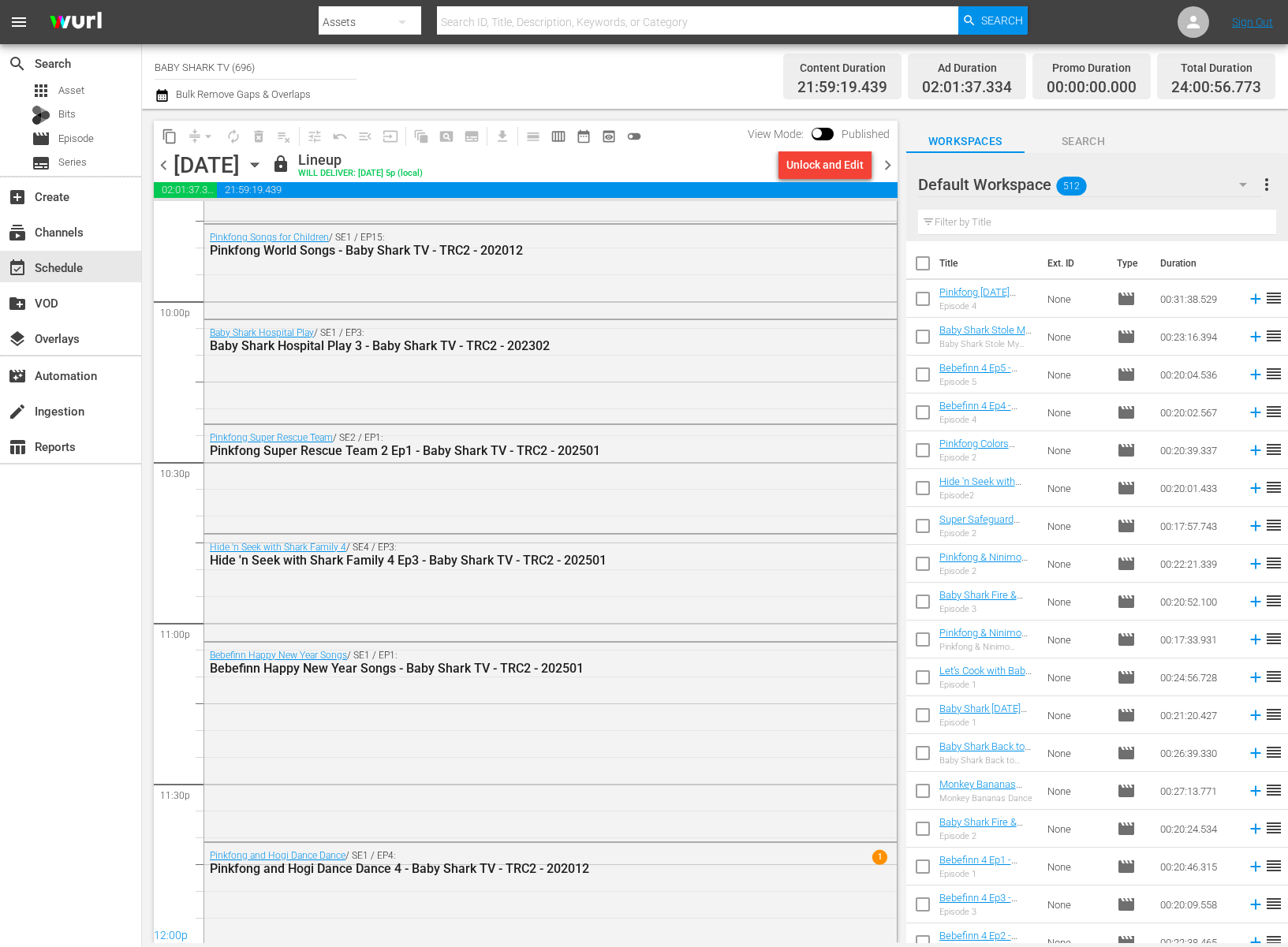
click at [267, 169] on div "[DATE] [DATE]" at bounding box center [220, 166] width 93 height 26
click at [257, 164] on icon "button" at bounding box center [254, 165] width 7 height 4
